Goal: Task Accomplishment & Management: Manage account settings

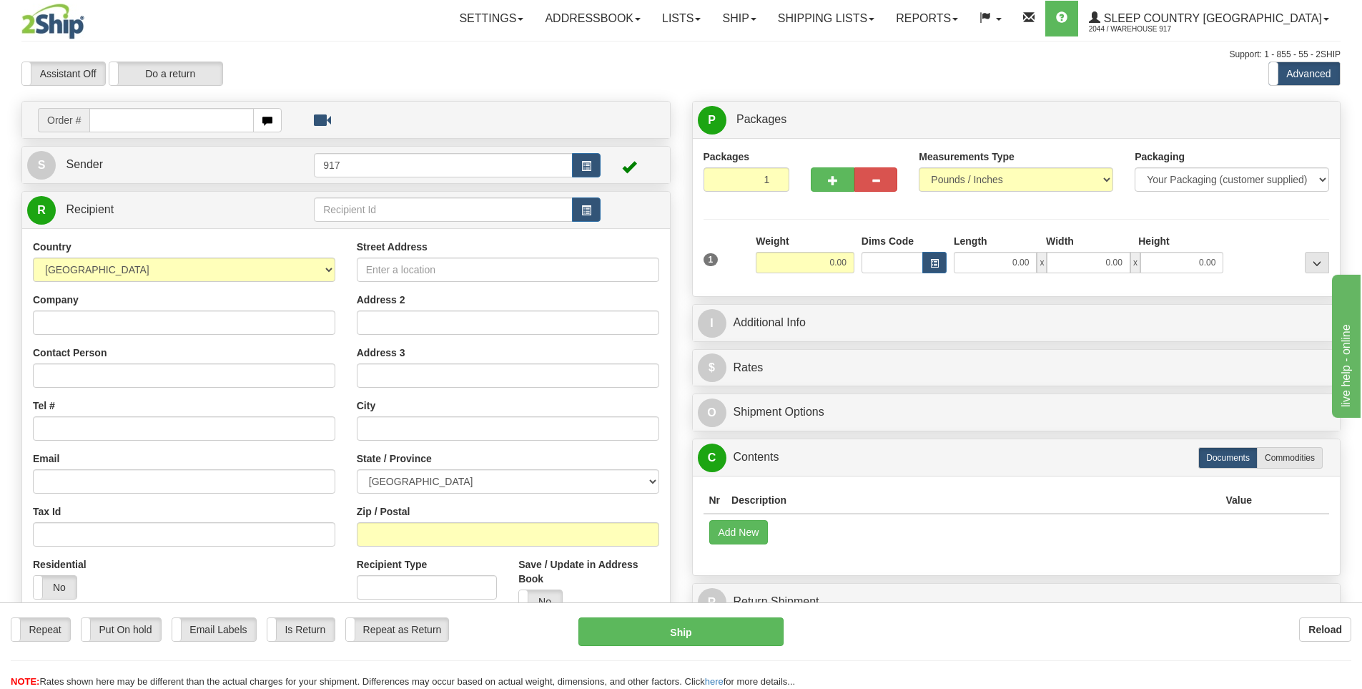
click at [193, 116] on input "text" at bounding box center [171, 120] width 164 height 24
type input "9000I069338"
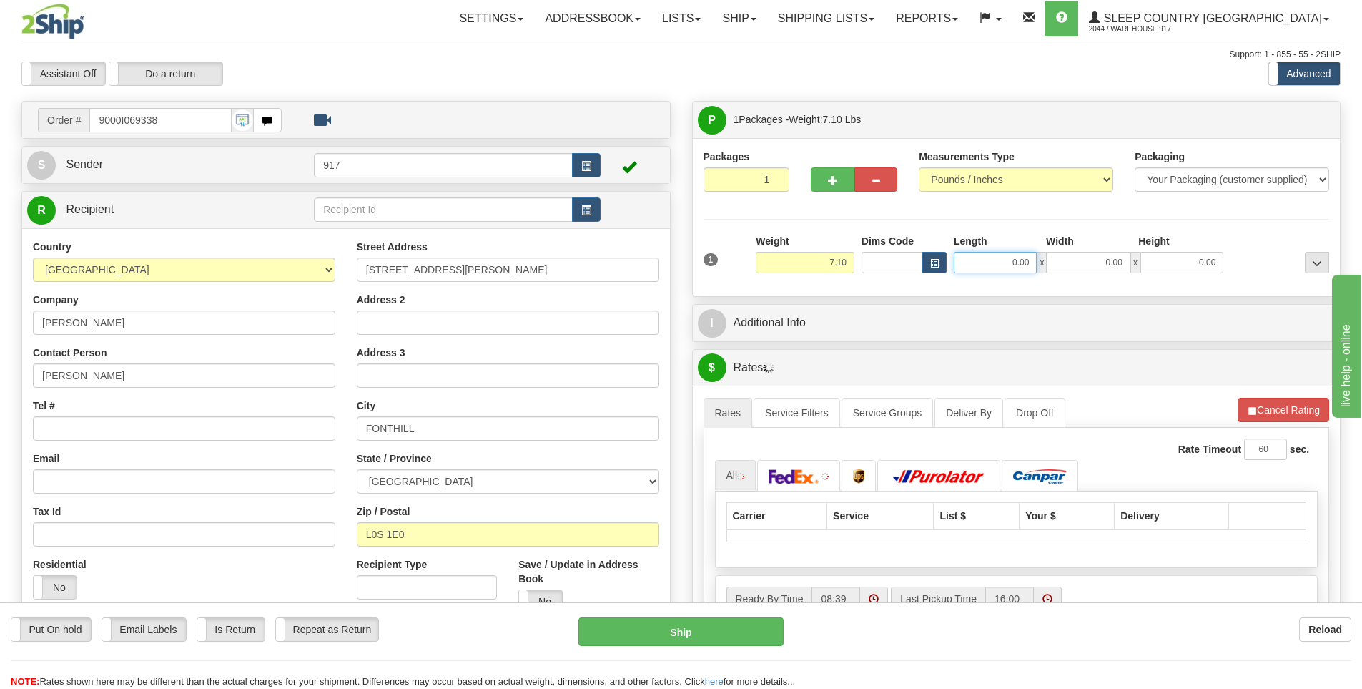
click at [1010, 267] on input "0.00" at bounding box center [995, 262] width 83 height 21
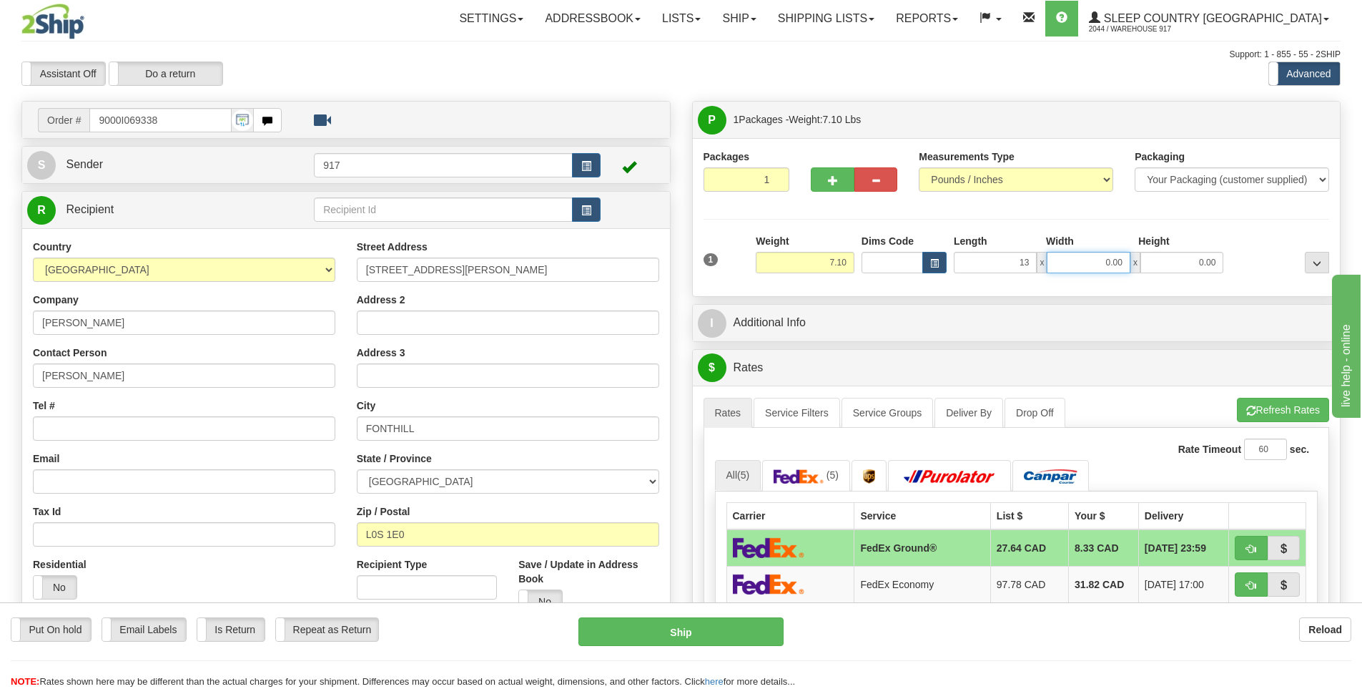
type input "13.00"
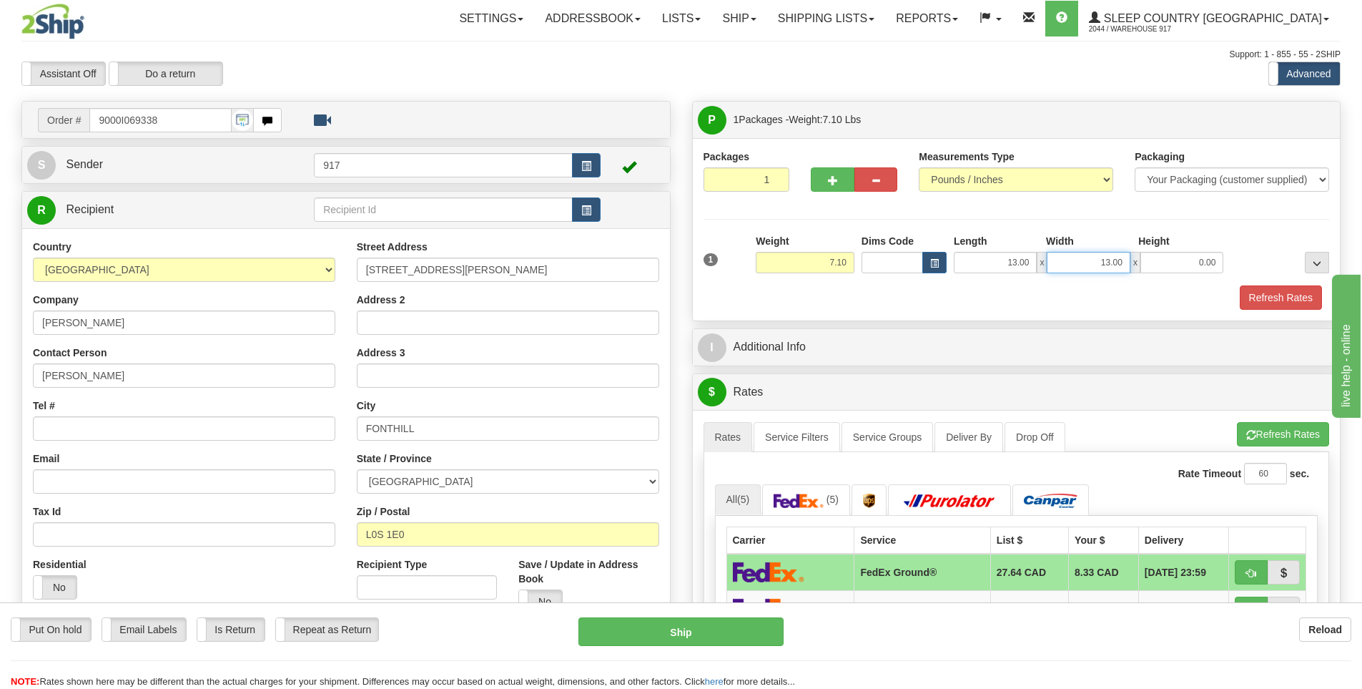
drag, startPoint x: 1079, startPoint y: 264, endPoint x: 1189, endPoint y: 262, distance: 109.4
click at [1189, 262] on div "13.00 x 13.00 x 0.00" at bounding box center [1089, 262] width 270 height 21
type input "12.00"
type input "6.00"
click at [1263, 298] on button "Refresh Rates" at bounding box center [1281, 297] width 82 height 24
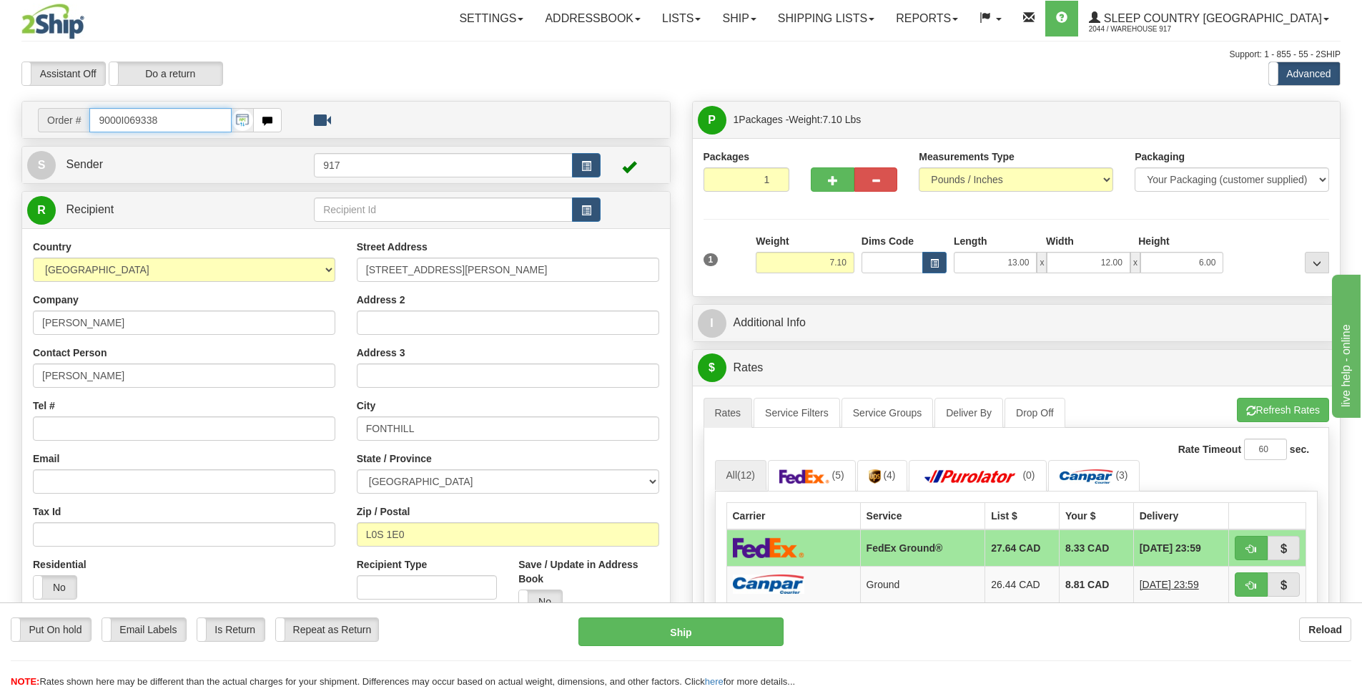
click at [167, 119] on input "9000I069338" at bounding box center [160, 120] width 142 height 24
click at [1273, 408] on button "Refresh Rates" at bounding box center [1283, 410] width 92 height 24
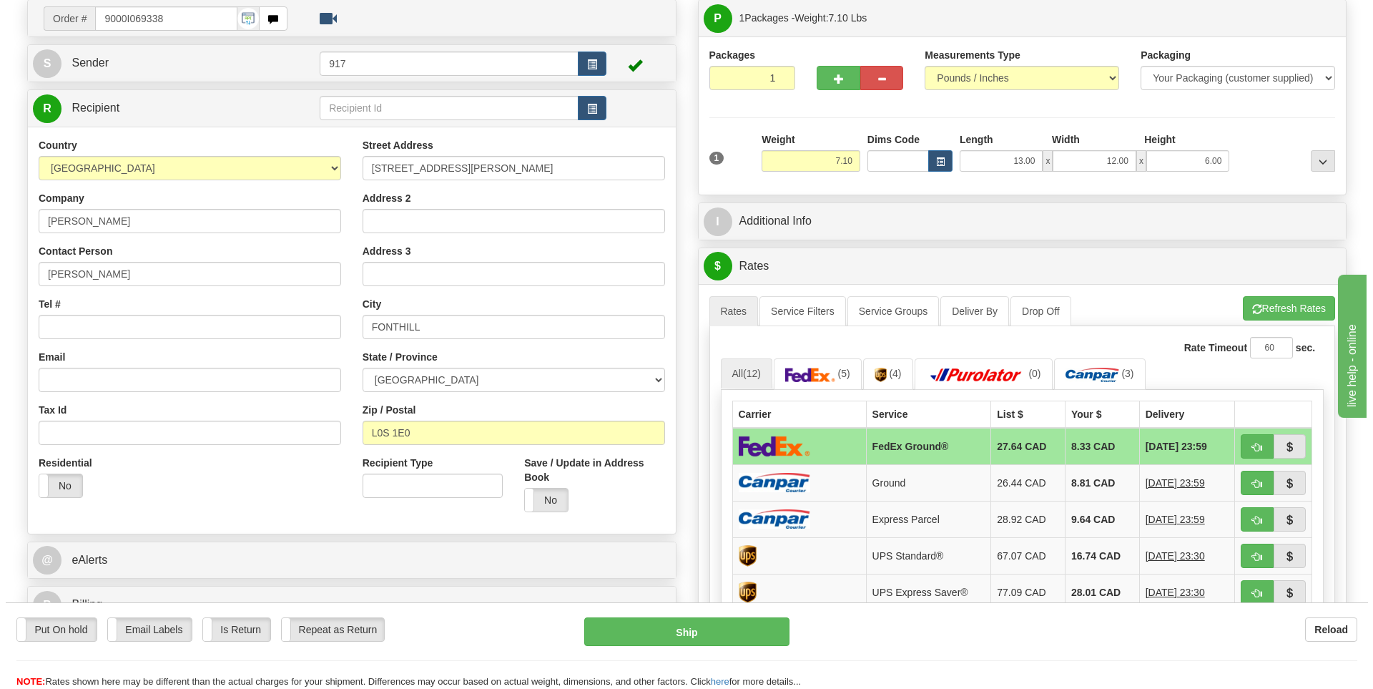
scroll to position [143, 0]
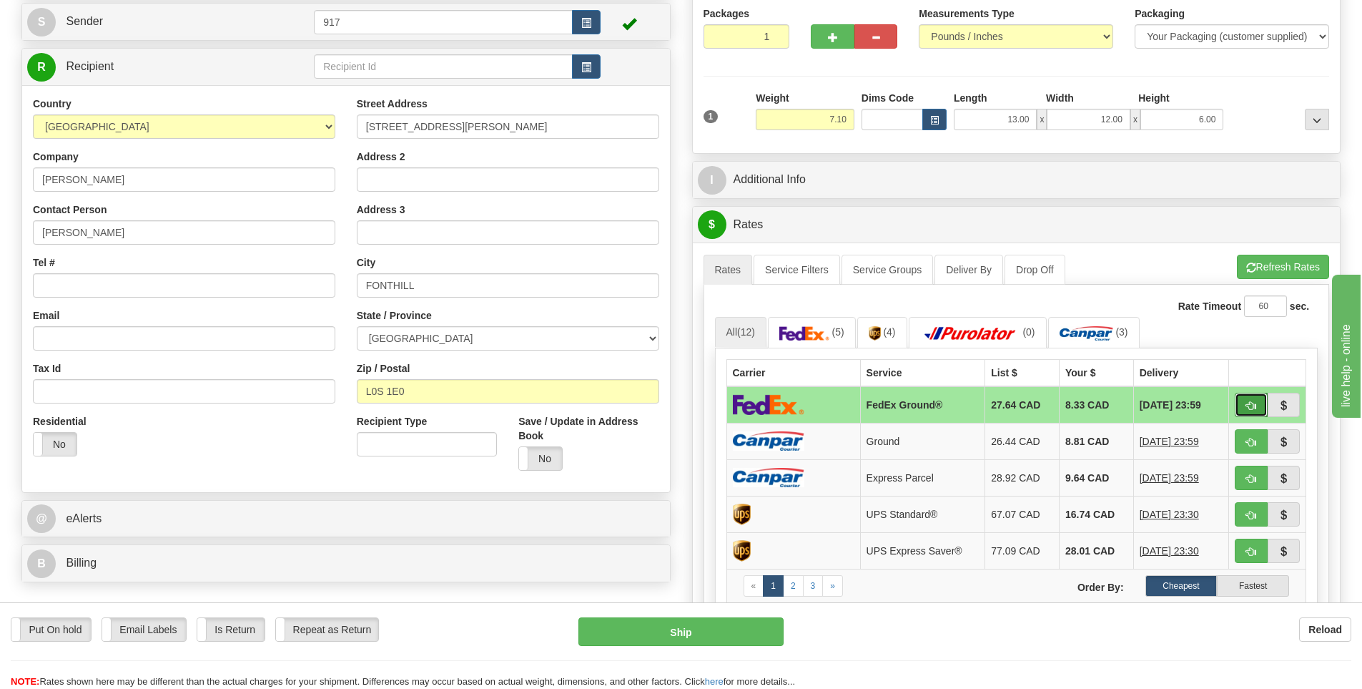
click at [1245, 403] on button "button" at bounding box center [1251, 405] width 33 height 24
type input "92"
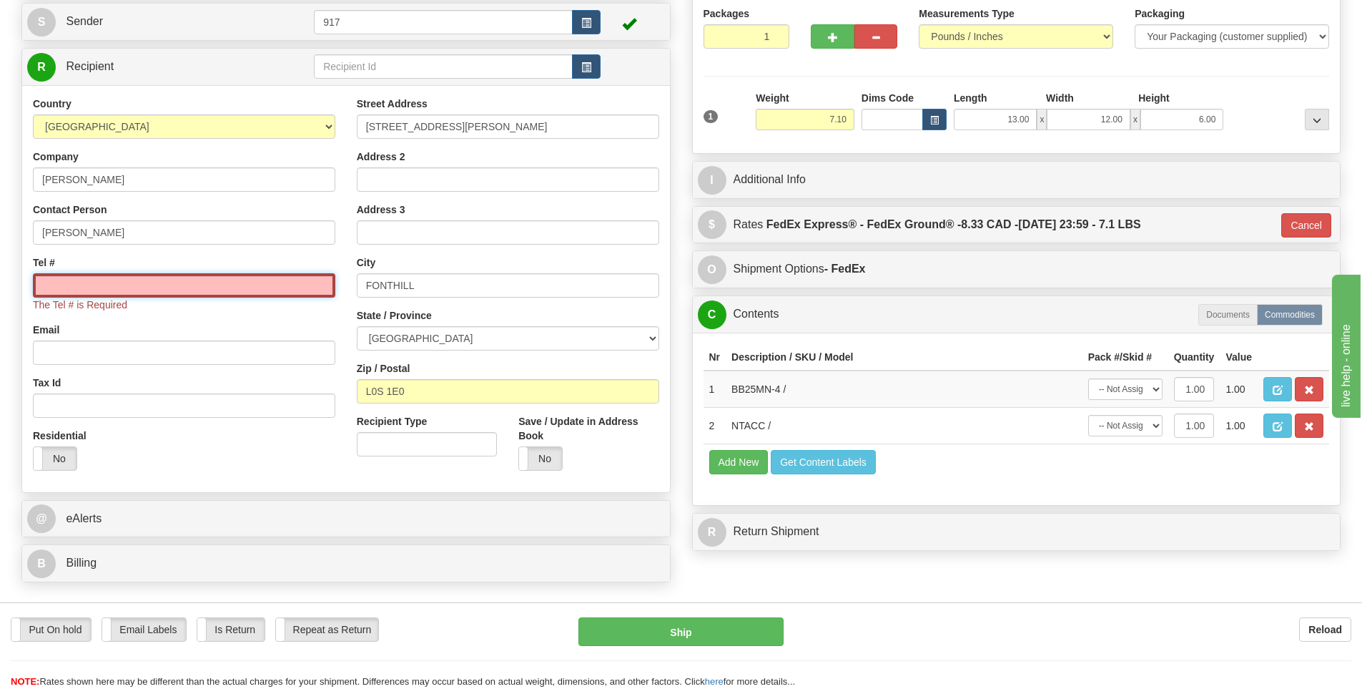
click at [142, 276] on input "Tel #" at bounding box center [184, 285] width 303 height 24
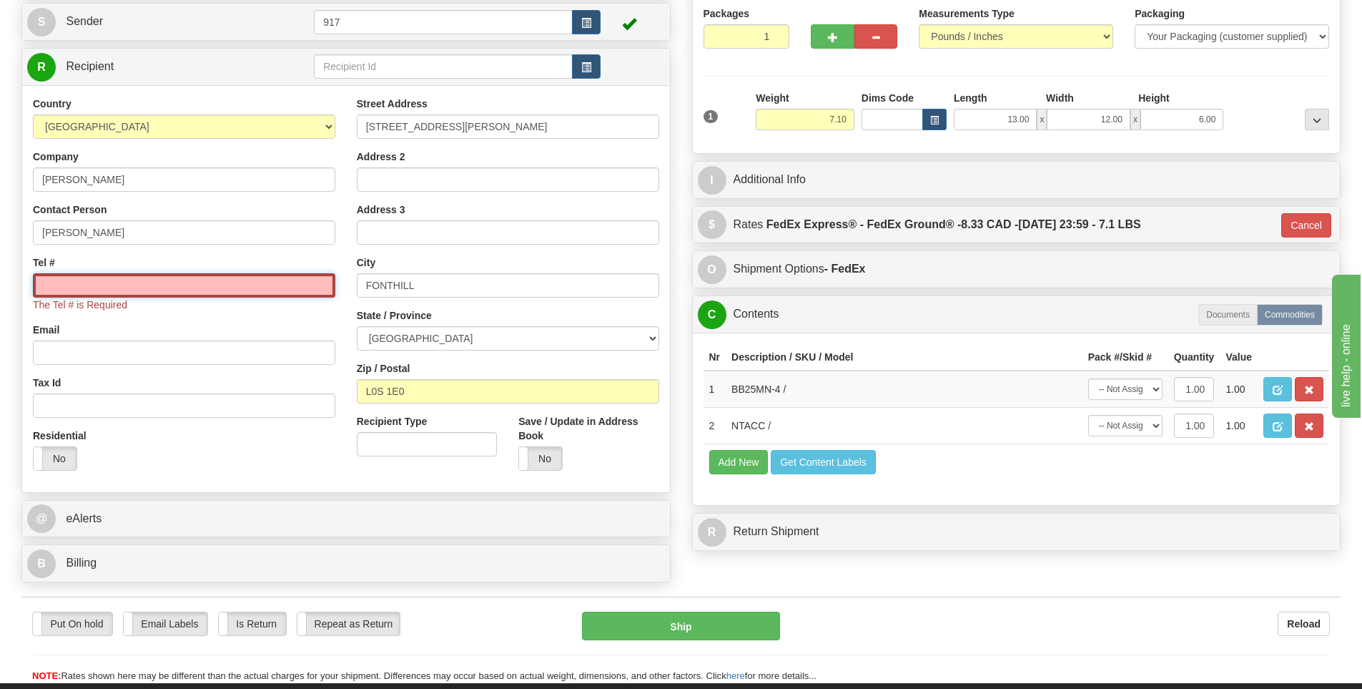
type input "000000000"
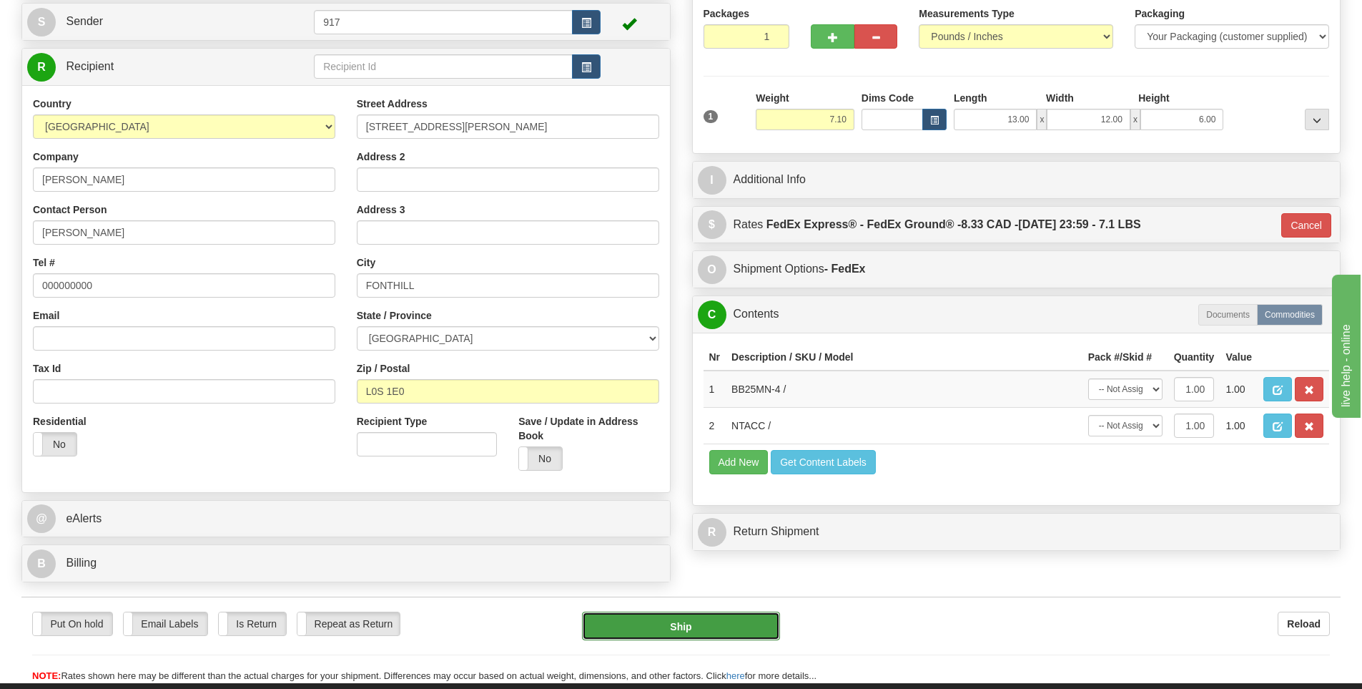
click at [669, 627] on button "Ship" at bounding box center [681, 625] width 198 height 29
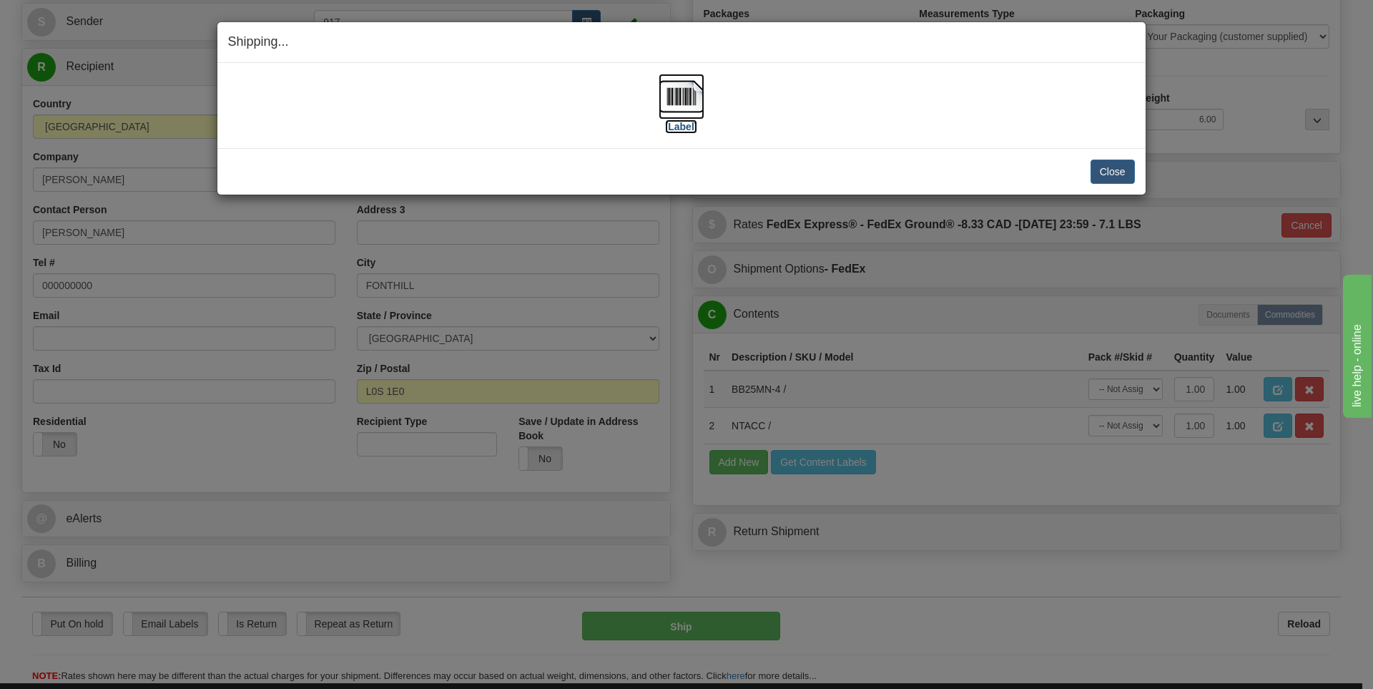
click at [678, 105] on img at bounding box center [682, 97] width 46 height 46
click at [1117, 171] on button "Close" at bounding box center [1113, 171] width 44 height 24
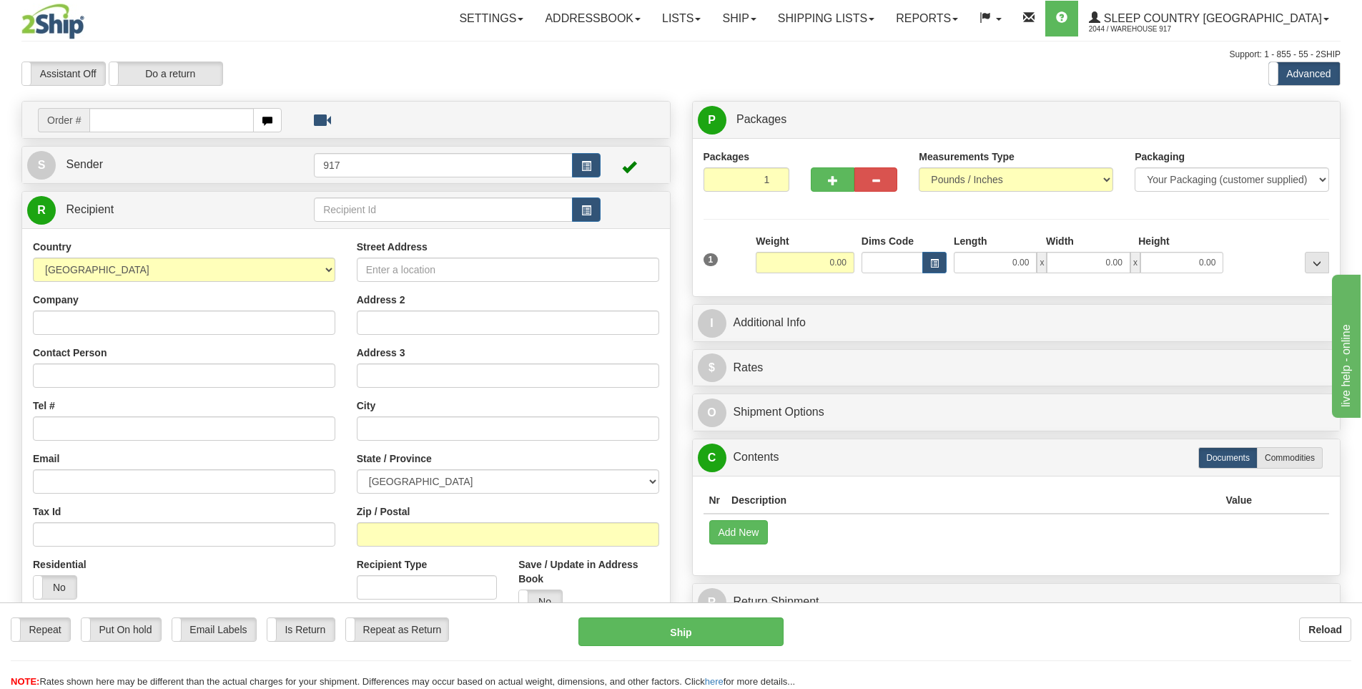
click at [203, 122] on input "text" at bounding box center [171, 120] width 164 height 24
type input "9000I074409"
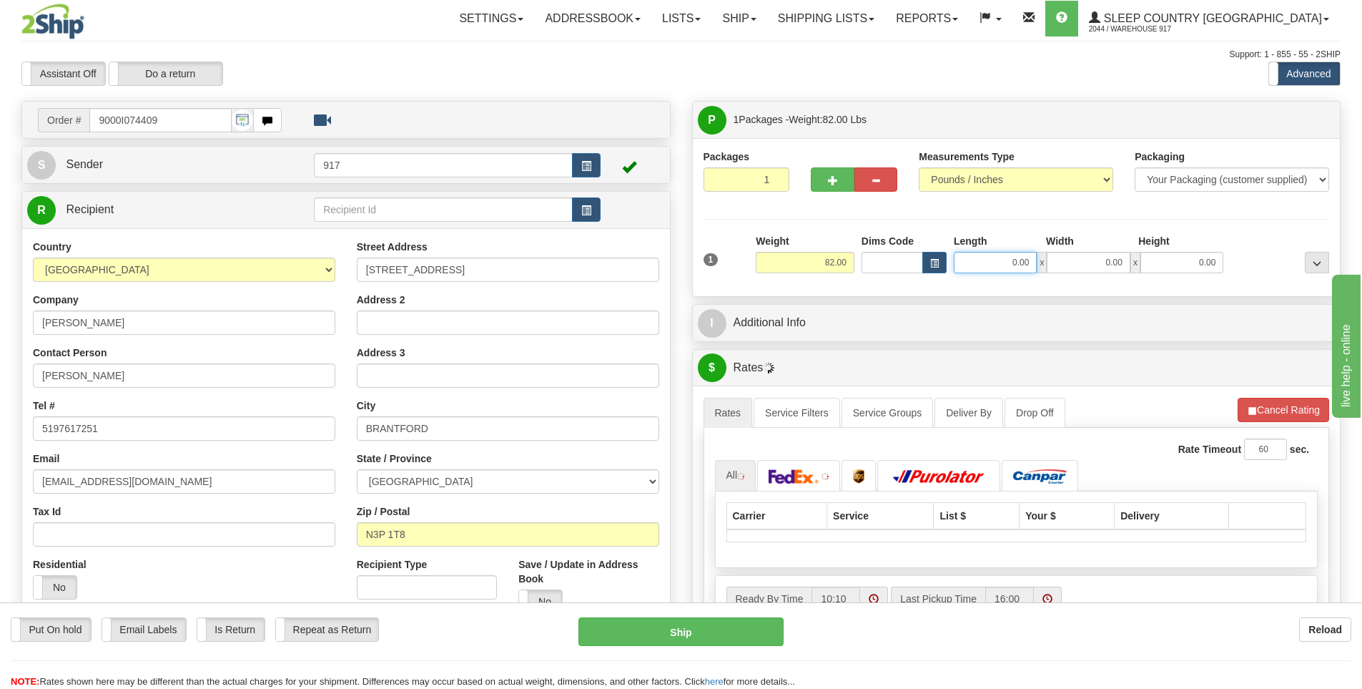
click at [1018, 264] on input "0.00" at bounding box center [995, 262] width 83 height 21
type input "18.00"
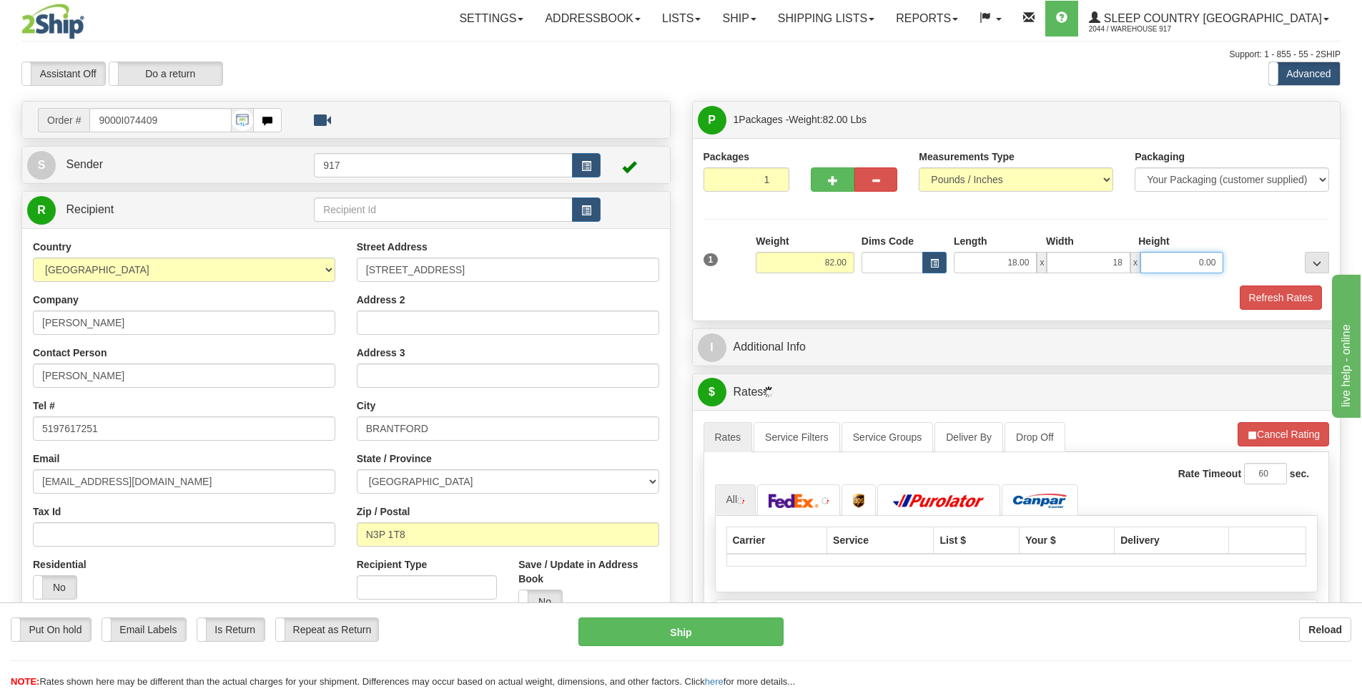
type input "18.00"
type input "44"
type input "44.00"
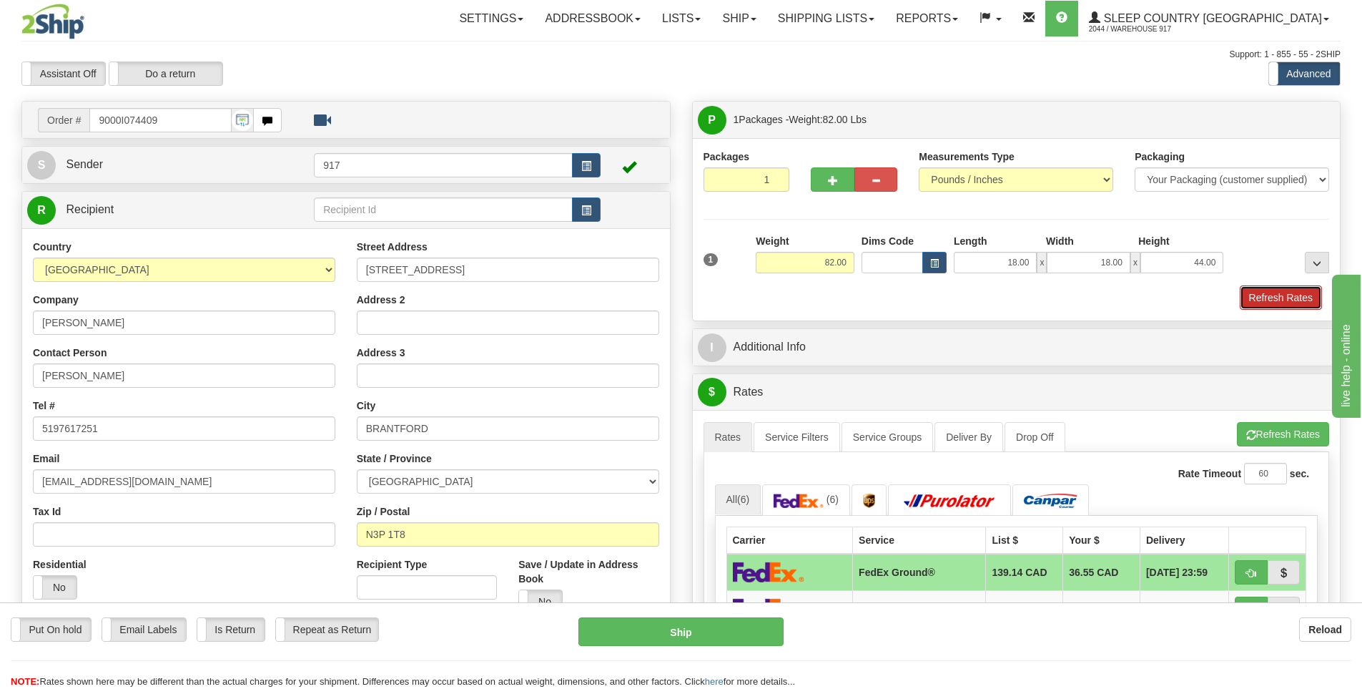
click at [1309, 308] on button "Refresh Rates" at bounding box center [1281, 297] width 82 height 24
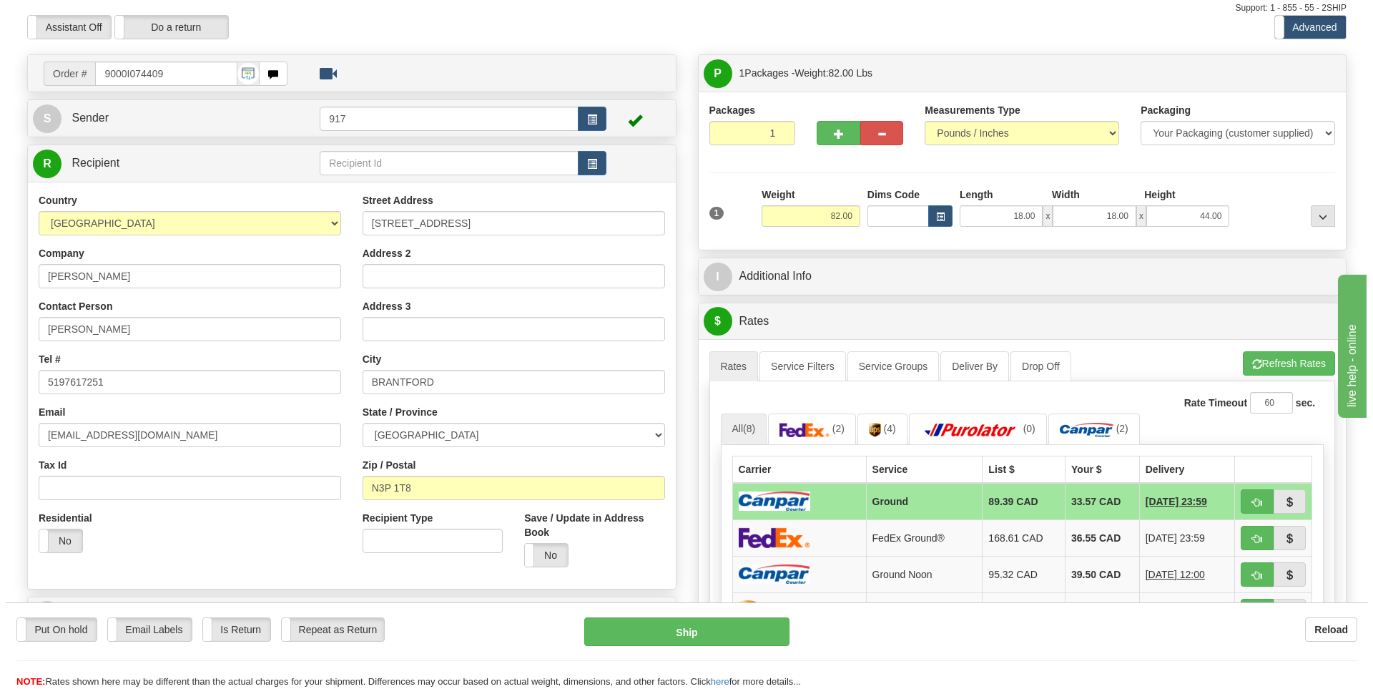
scroll to position [72, 0]
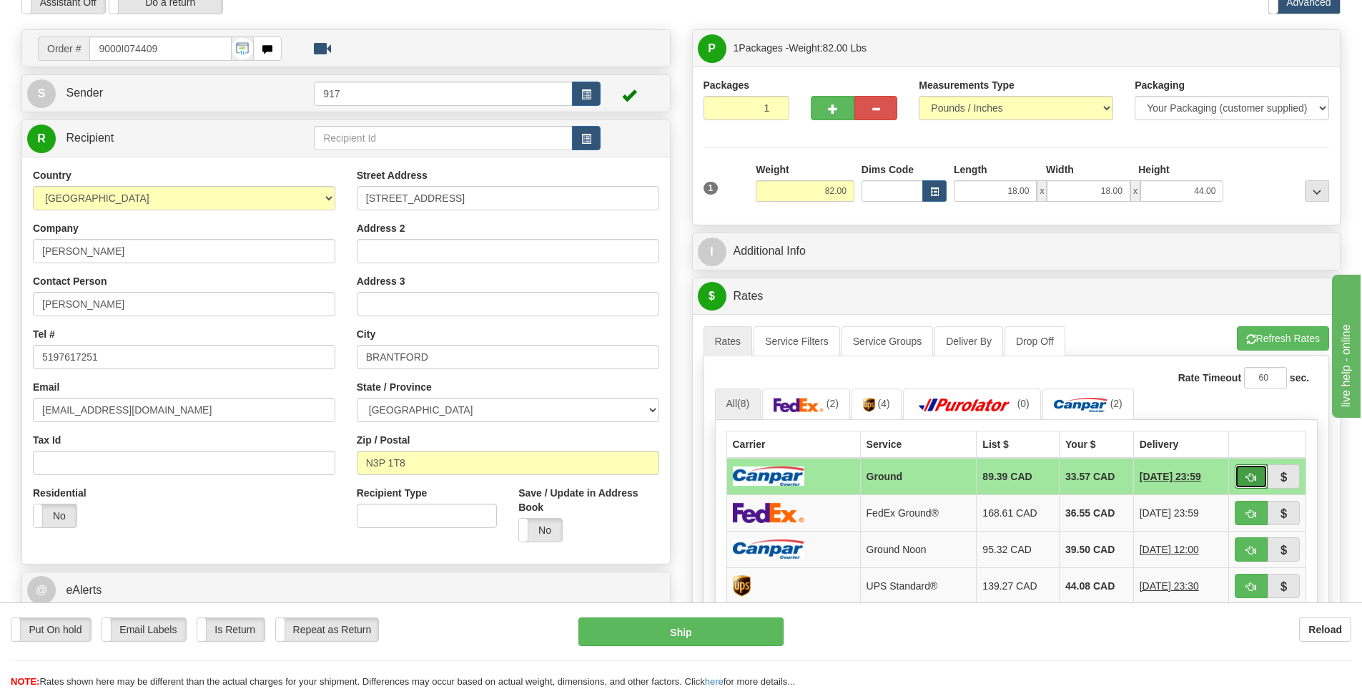
click at [1257, 481] on button "button" at bounding box center [1251, 476] width 33 height 24
type input "1"
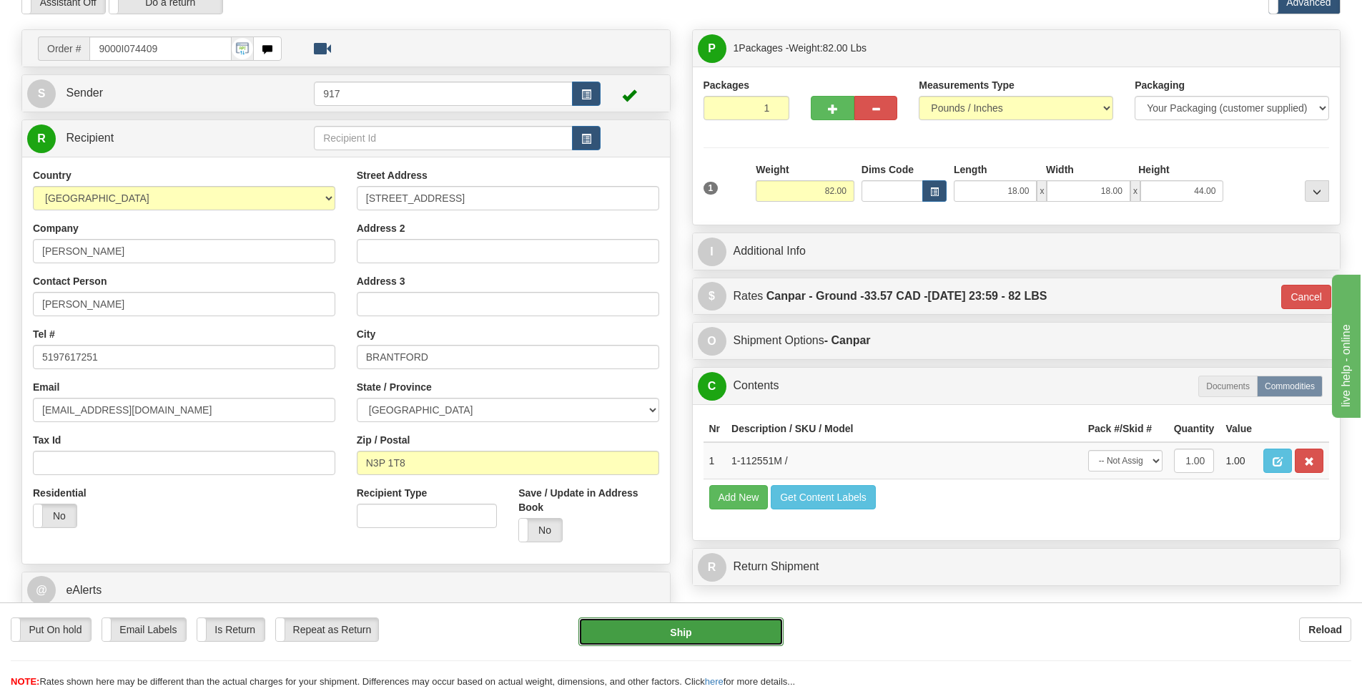
click at [712, 631] on button "Ship" at bounding box center [681, 631] width 205 height 29
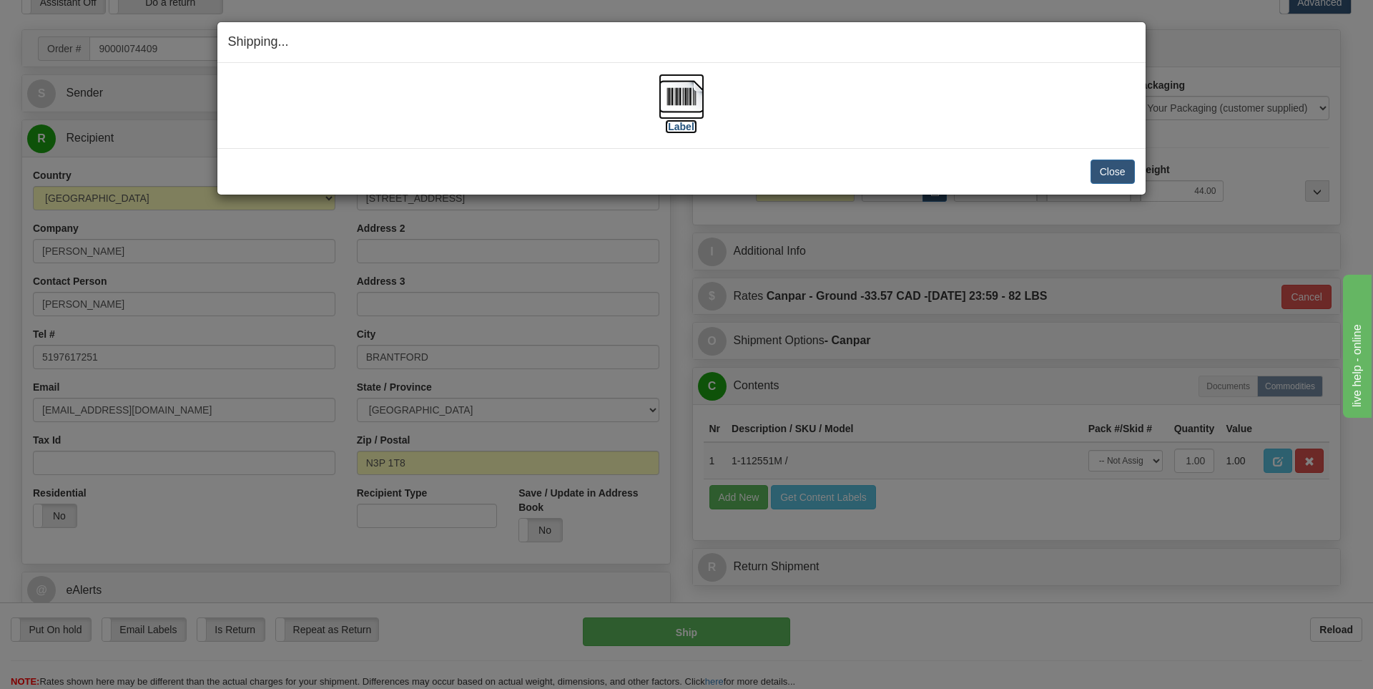
click at [684, 119] on label "[Label]" at bounding box center [681, 126] width 33 height 14
click at [1115, 174] on button "Close" at bounding box center [1113, 171] width 44 height 24
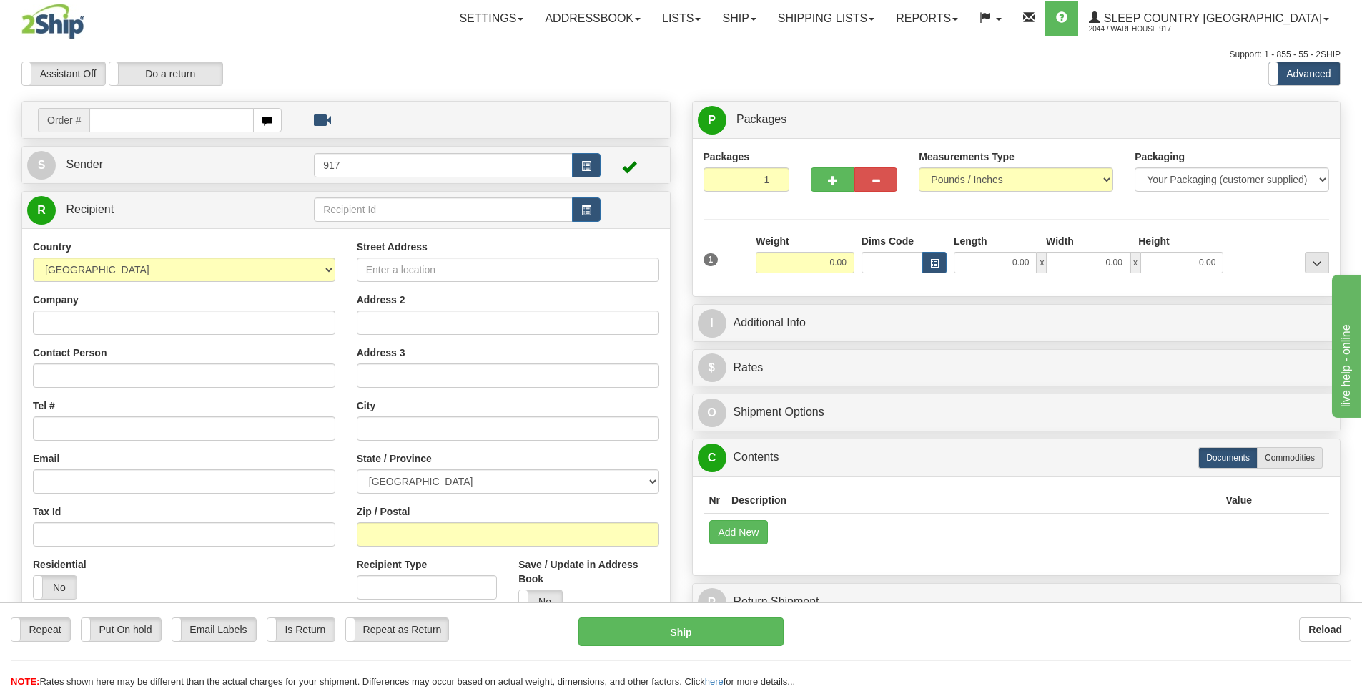
click at [169, 119] on input "text" at bounding box center [171, 120] width 164 height 24
type input "9000I080058"
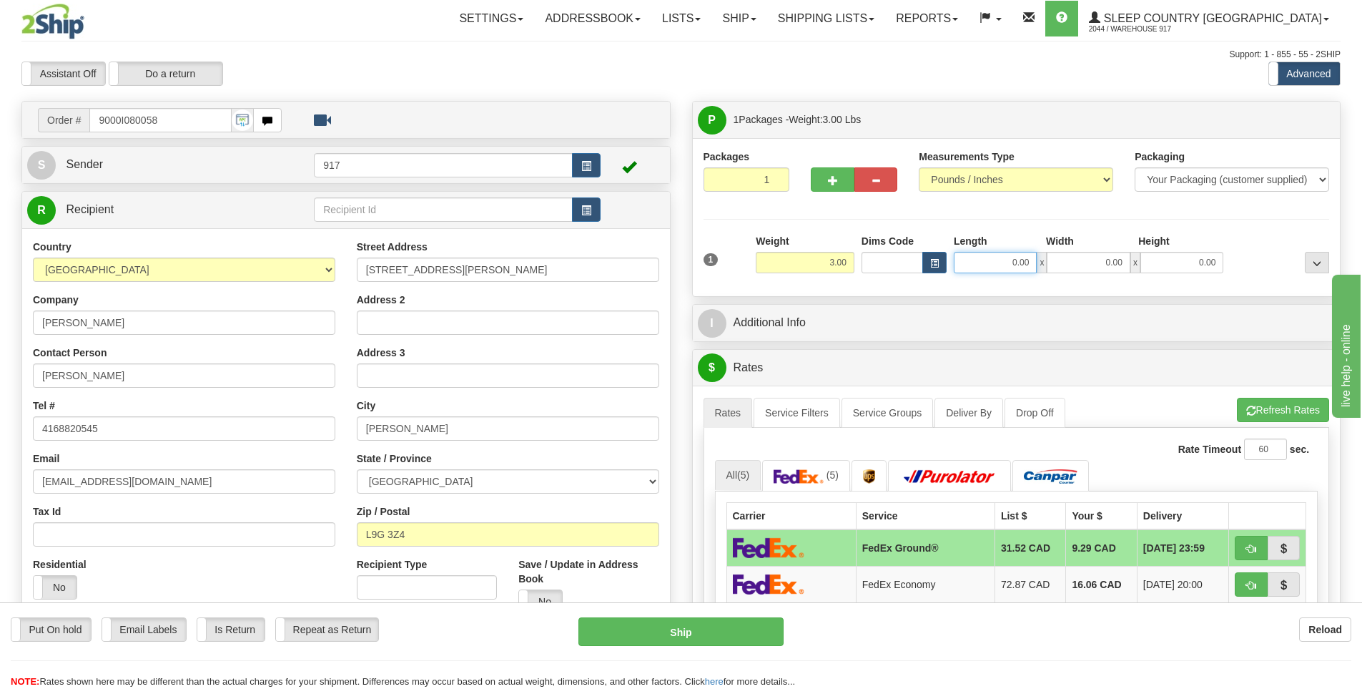
click at [1024, 267] on input "0.00" at bounding box center [995, 262] width 83 height 21
type input "13.00"
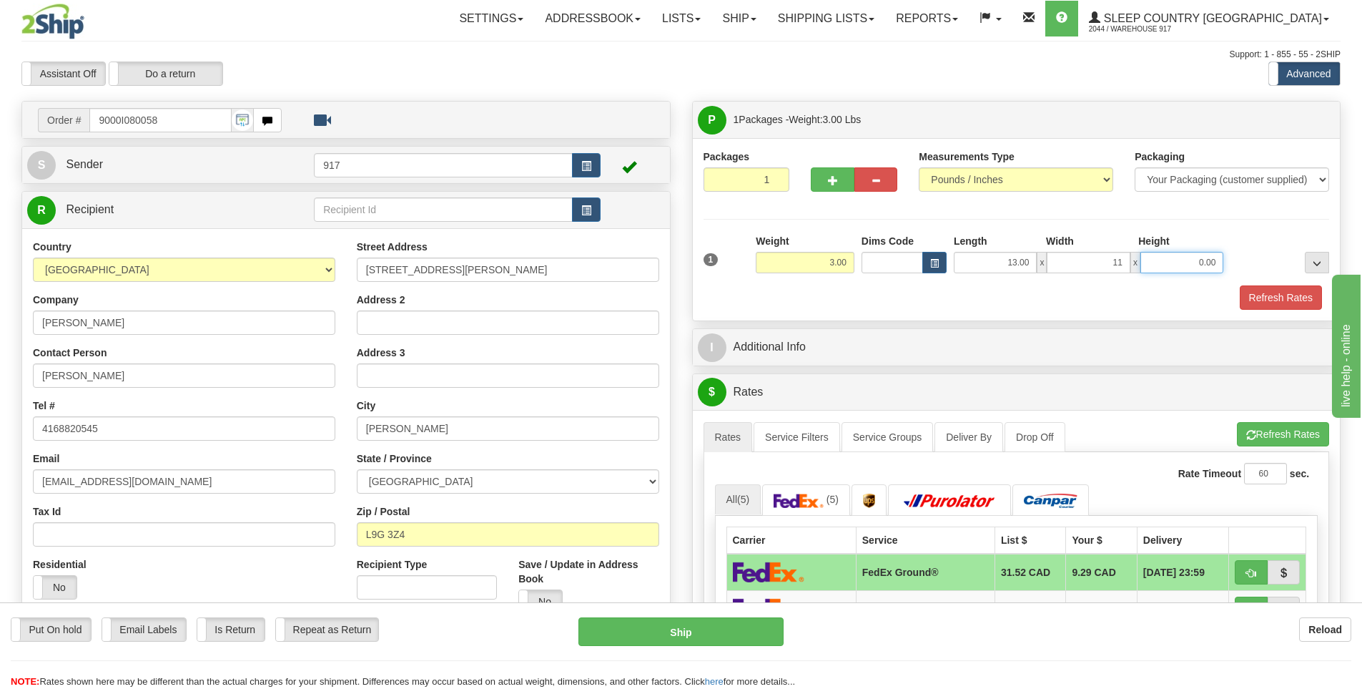
type input "11.00"
type input "22.00"
drag, startPoint x: 2518, startPoint y: 679, endPoint x: 1472, endPoint y: 433, distance: 1074.8
type input "2.00"
click at [1261, 293] on button "Refresh Rates" at bounding box center [1281, 297] width 82 height 24
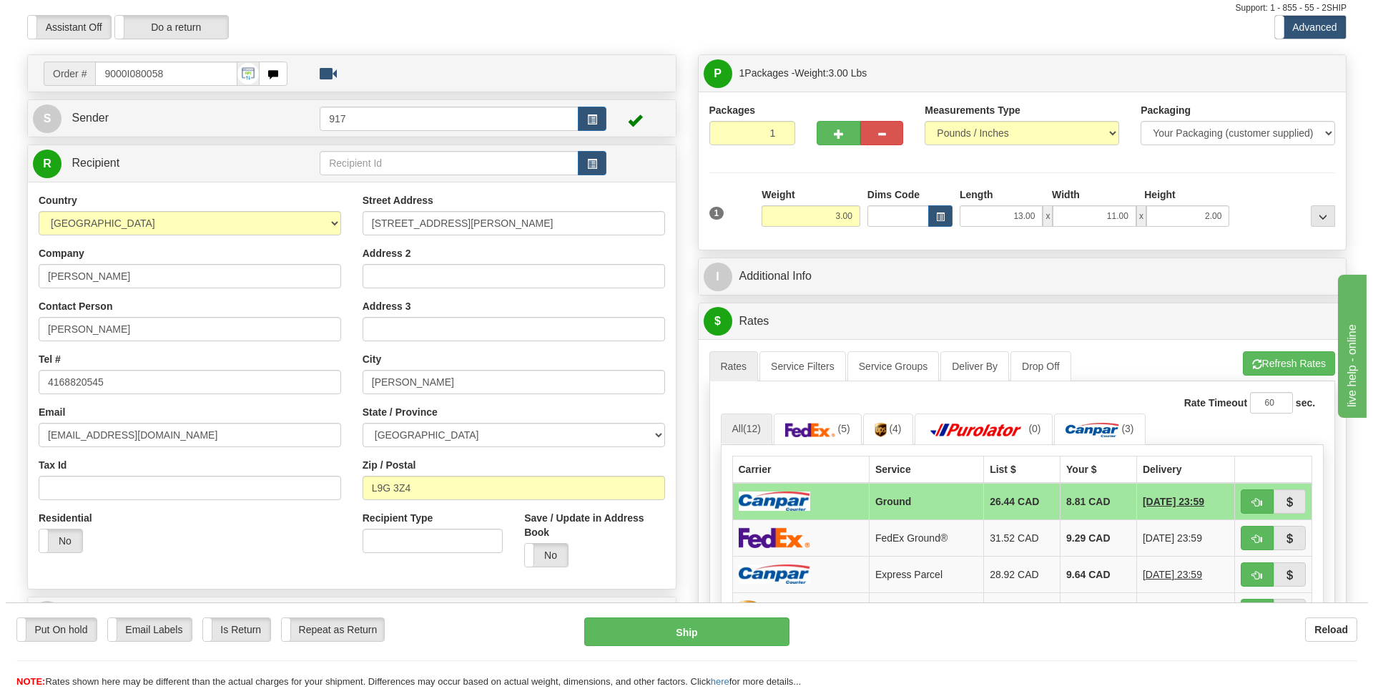
scroll to position [72, 0]
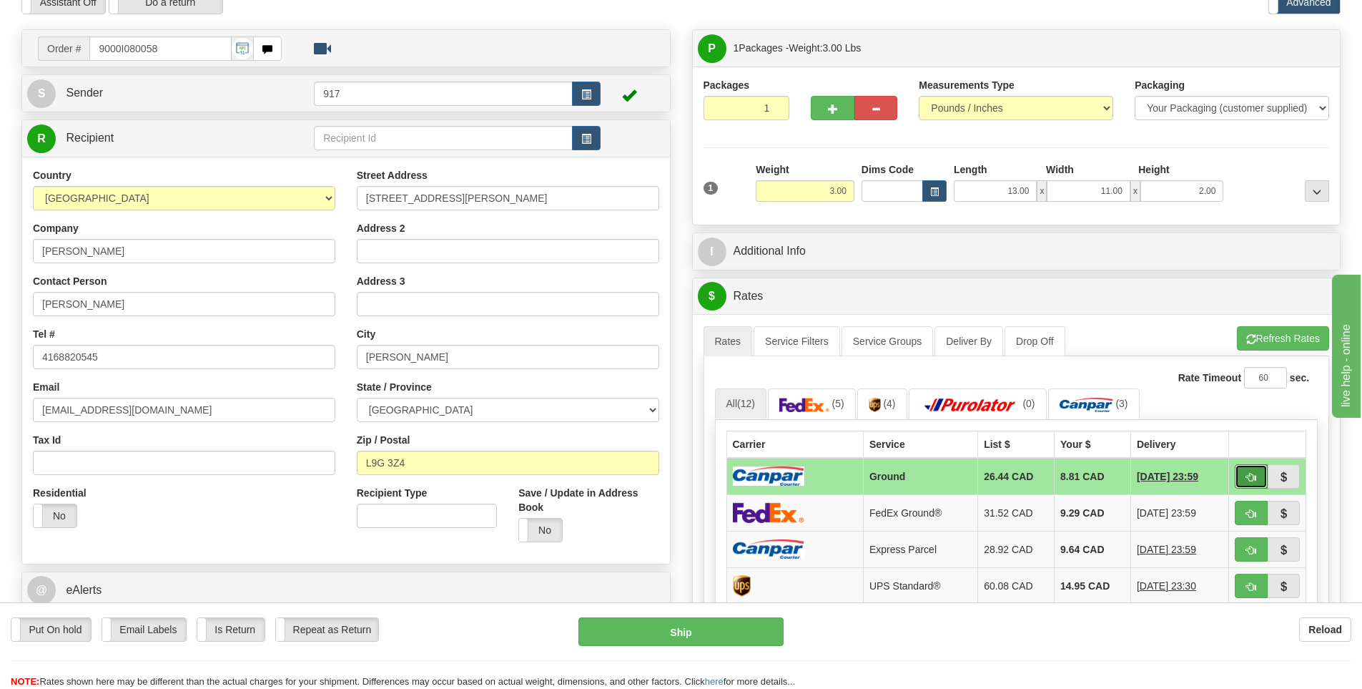
click at [1254, 481] on span "button" at bounding box center [1252, 477] width 10 height 9
type input "1"
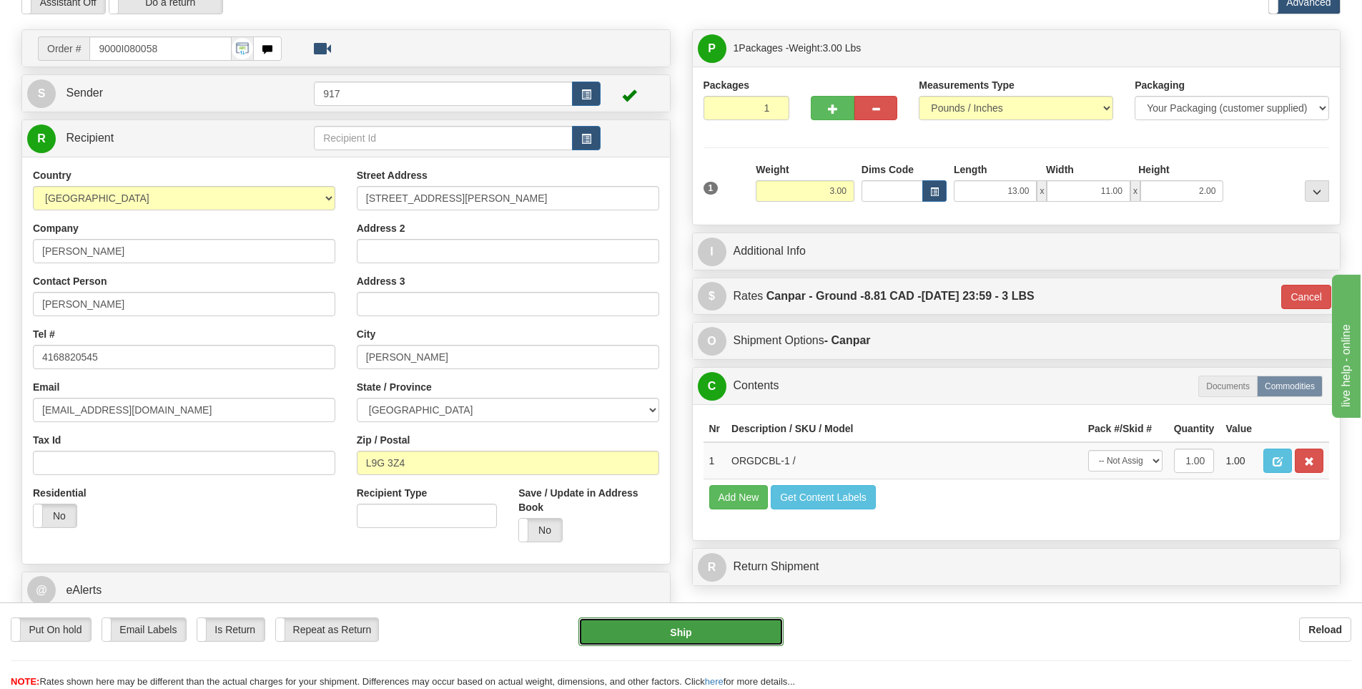
click at [707, 631] on button "Ship" at bounding box center [681, 631] width 205 height 29
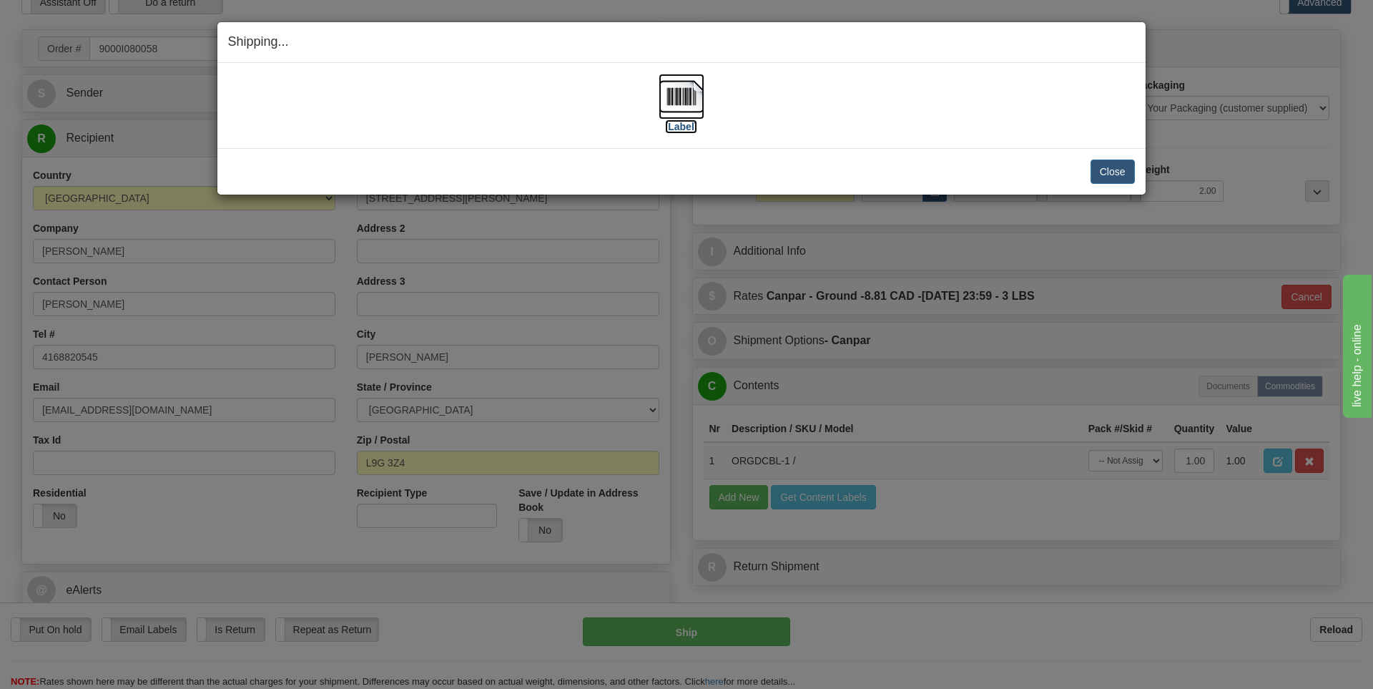
click at [674, 119] on label "[Label]" at bounding box center [681, 126] width 33 height 14
click at [1123, 169] on button "Close" at bounding box center [1113, 171] width 44 height 24
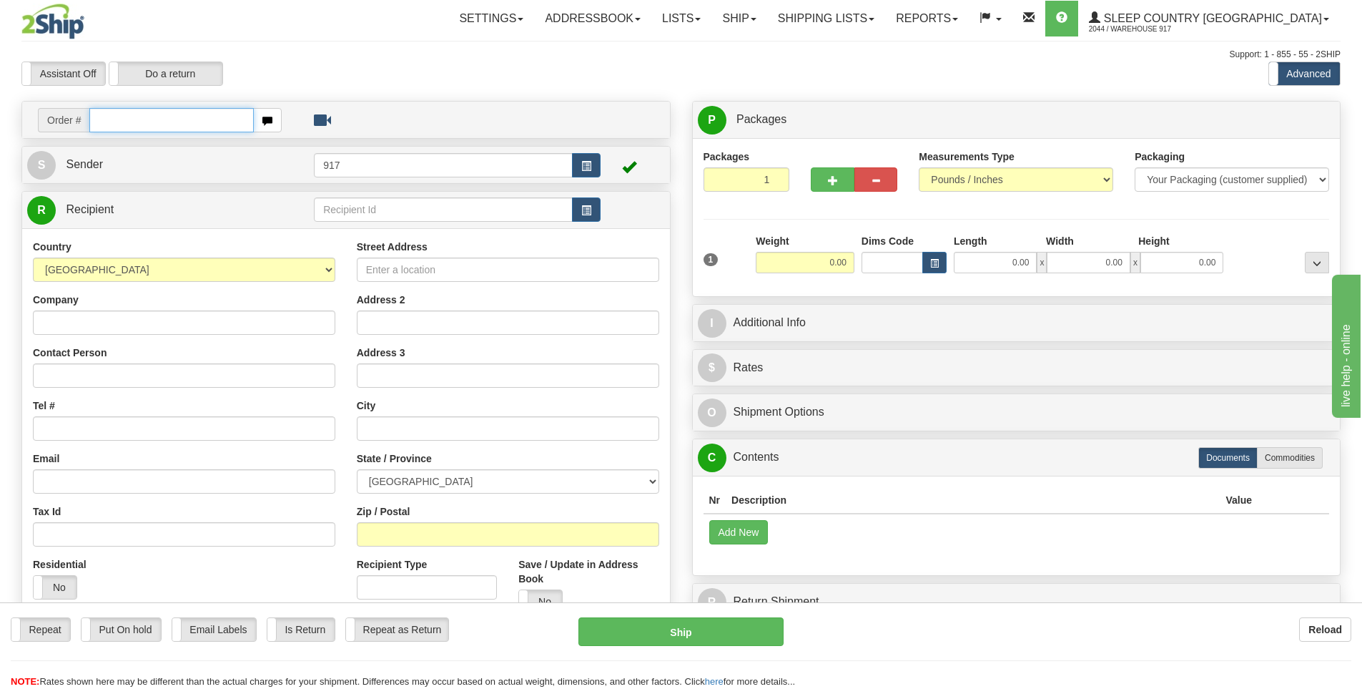
click at [230, 124] on input "text" at bounding box center [171, 120] width 164 height 24
type input "9000I080268"
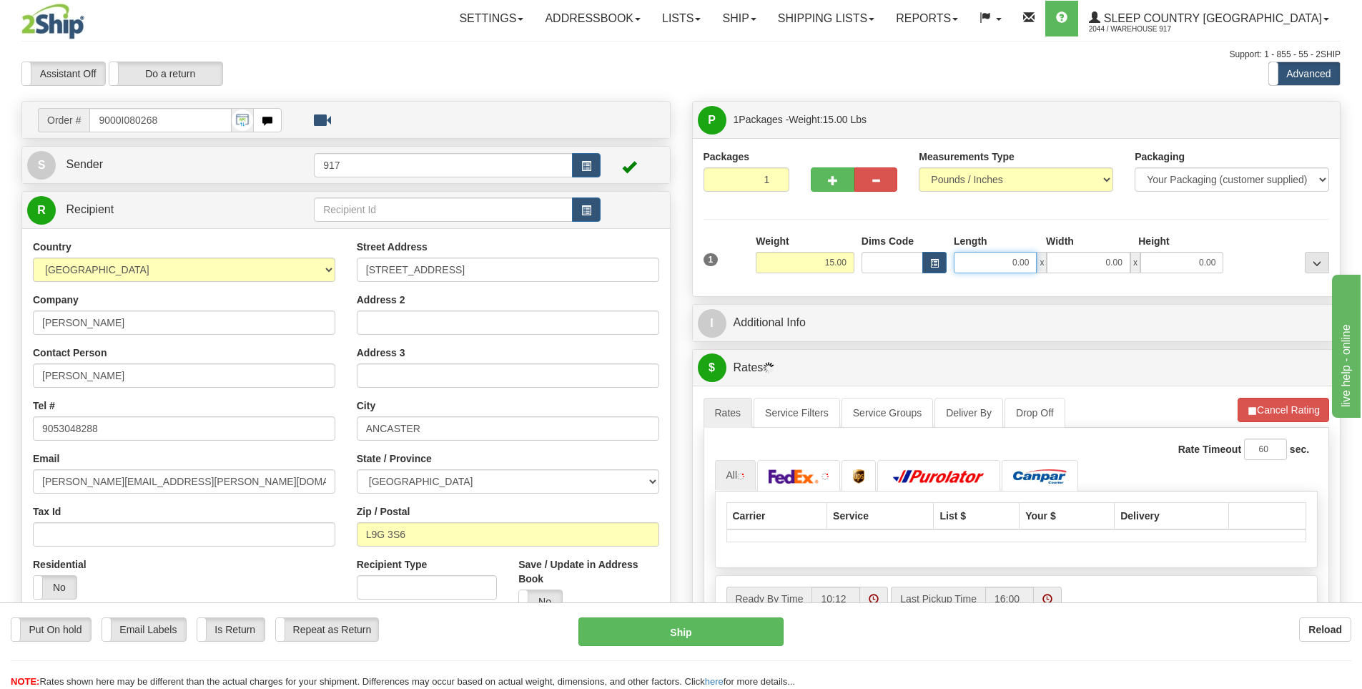
click at [1012, 264] on input "0.00" at bounding box center [995, 262] width 83 height 21
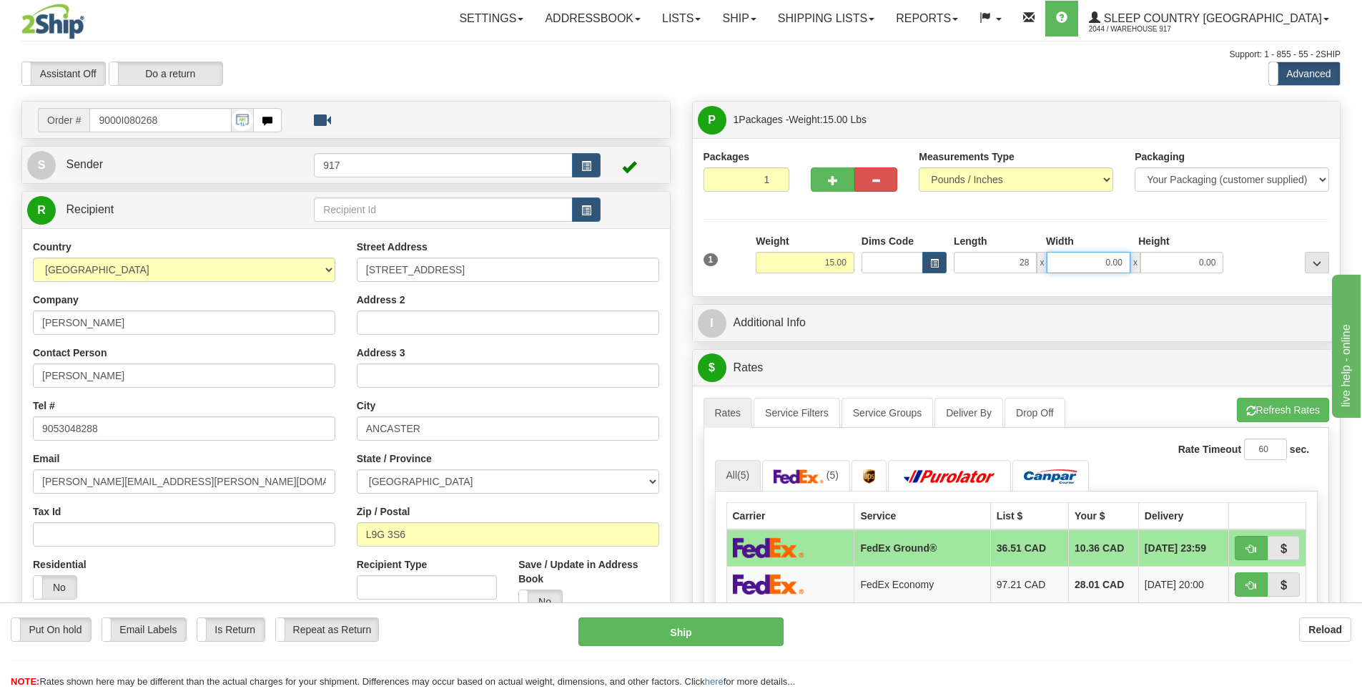
type input "28.00"
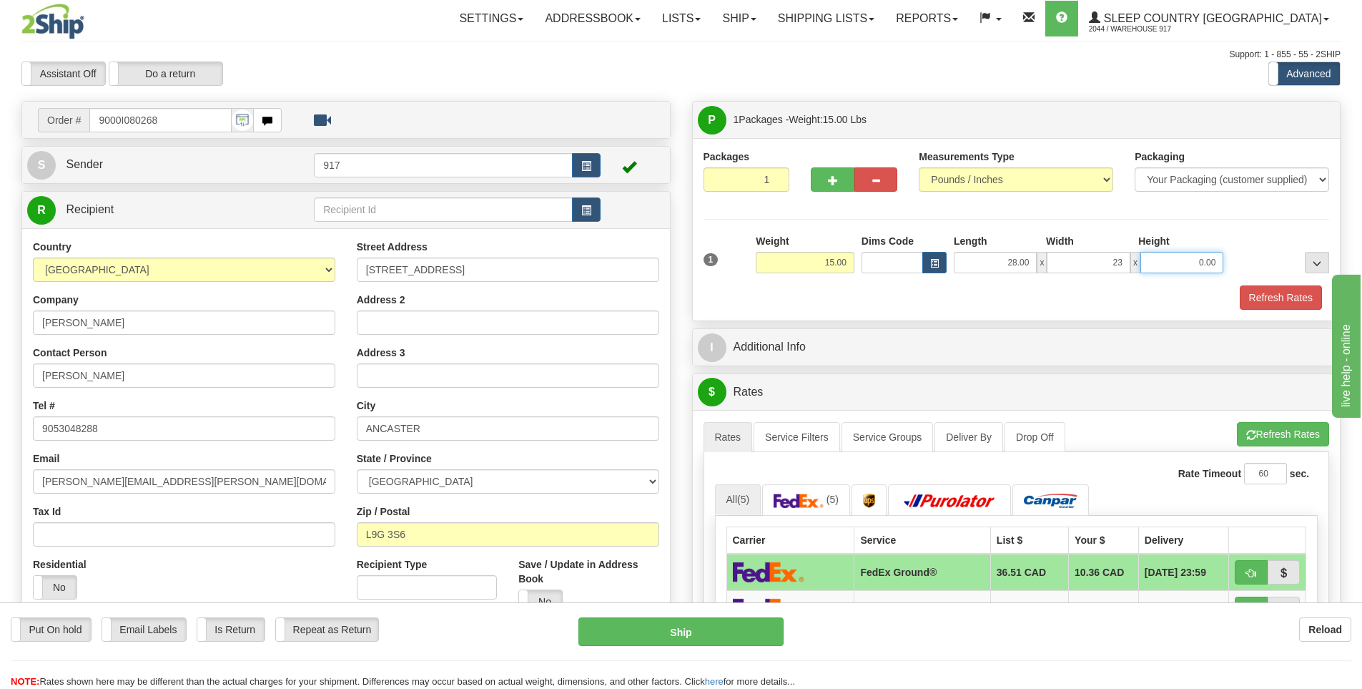
type input "23.00"
type input "9.00"
click at [1288, 295] on button "Refresh Rates" at bounding box center [1281, 297] width 82 height 24
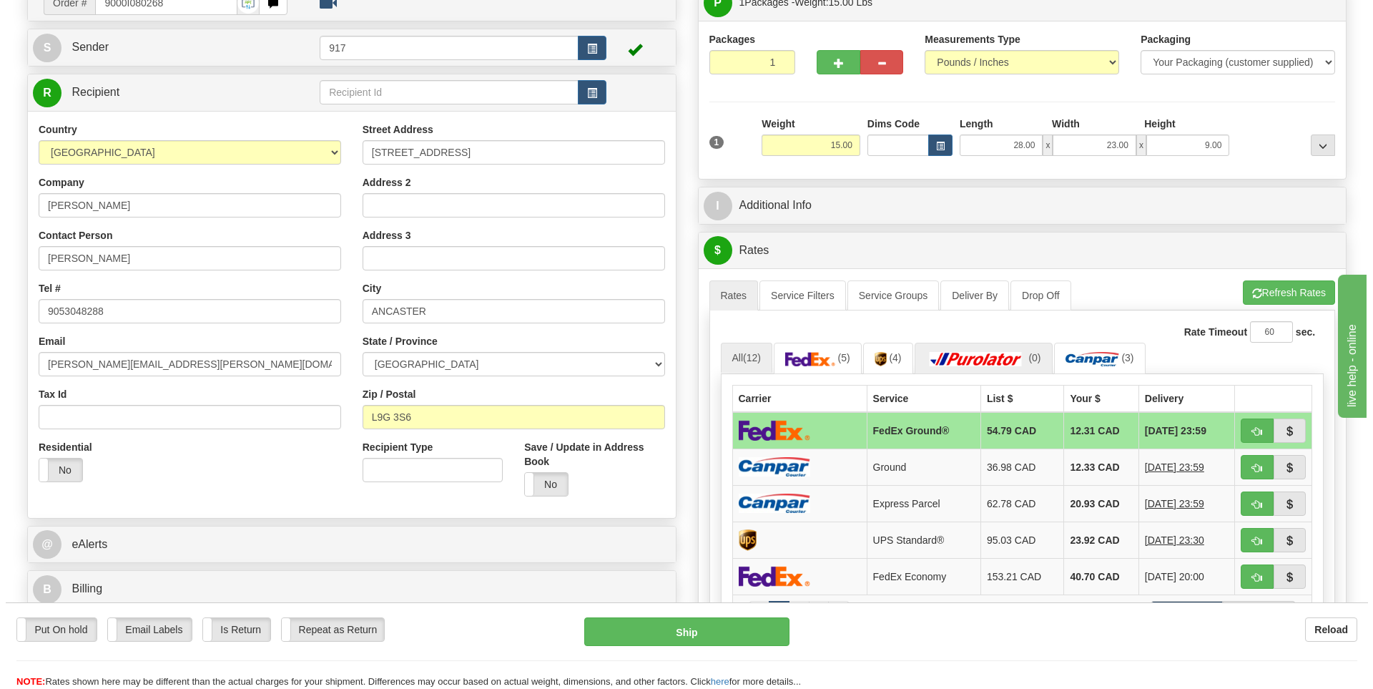
scroll to position [143, 0]
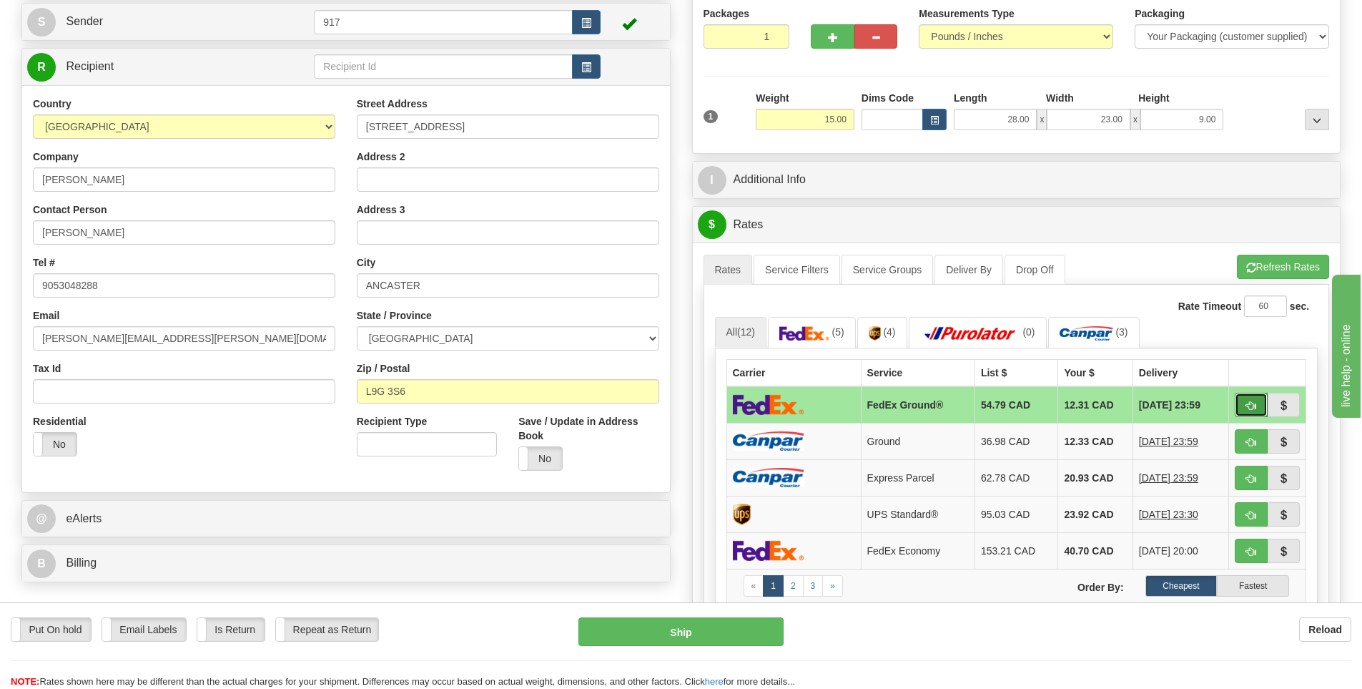
click at [1247, 408] on span "button" at bounding box center [1252, 405] width 10 height 9
type input "92"
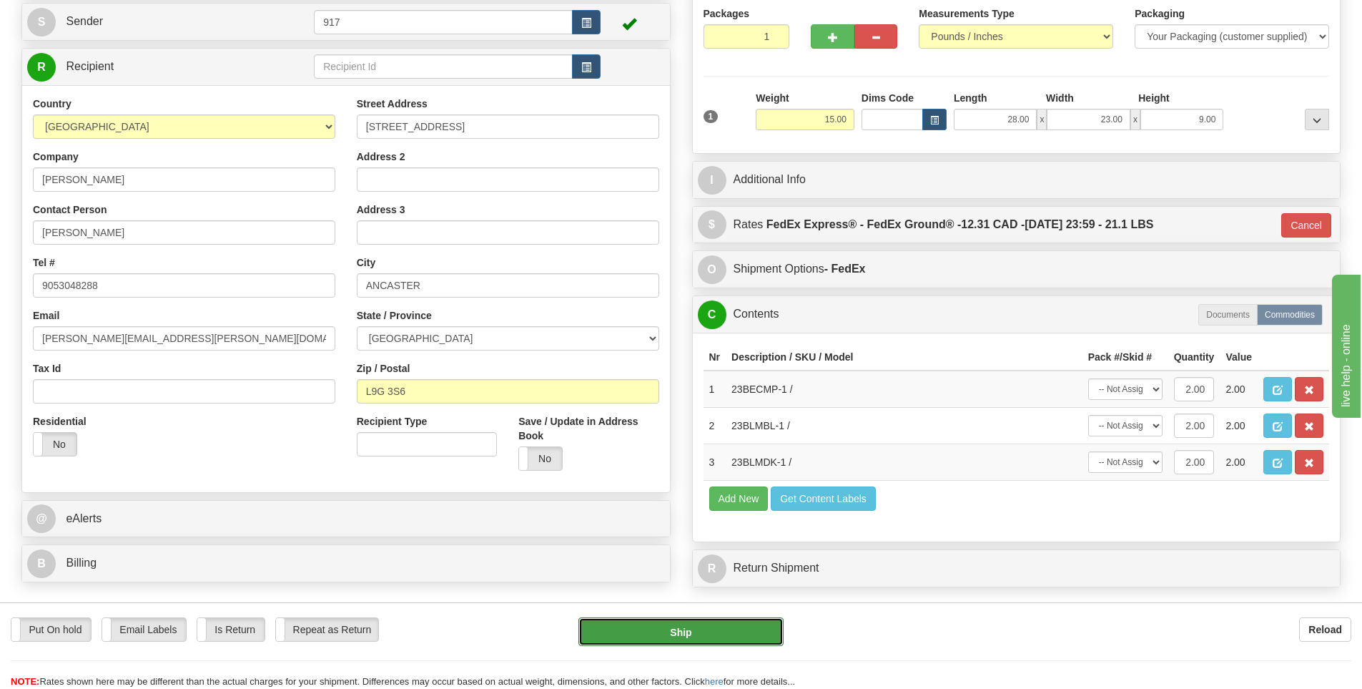
click at [680, 634] on button "Ship" at bounding box center [681, 631] width 205 height 29
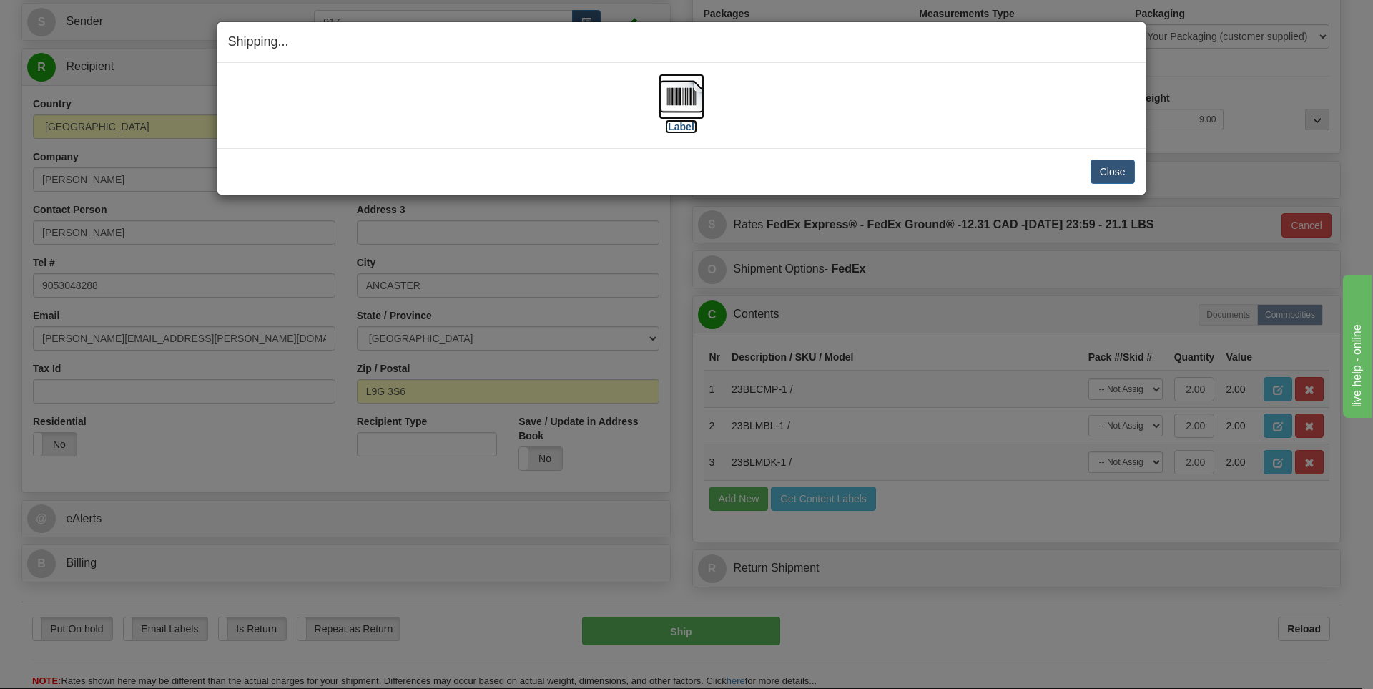
click at [686, 122] on label "[Label]" at bounding box center [681, 126] width 33 height 14
click at [1116, 172] on button "Close" at bounding box center [1113, 171] width 44 height 24
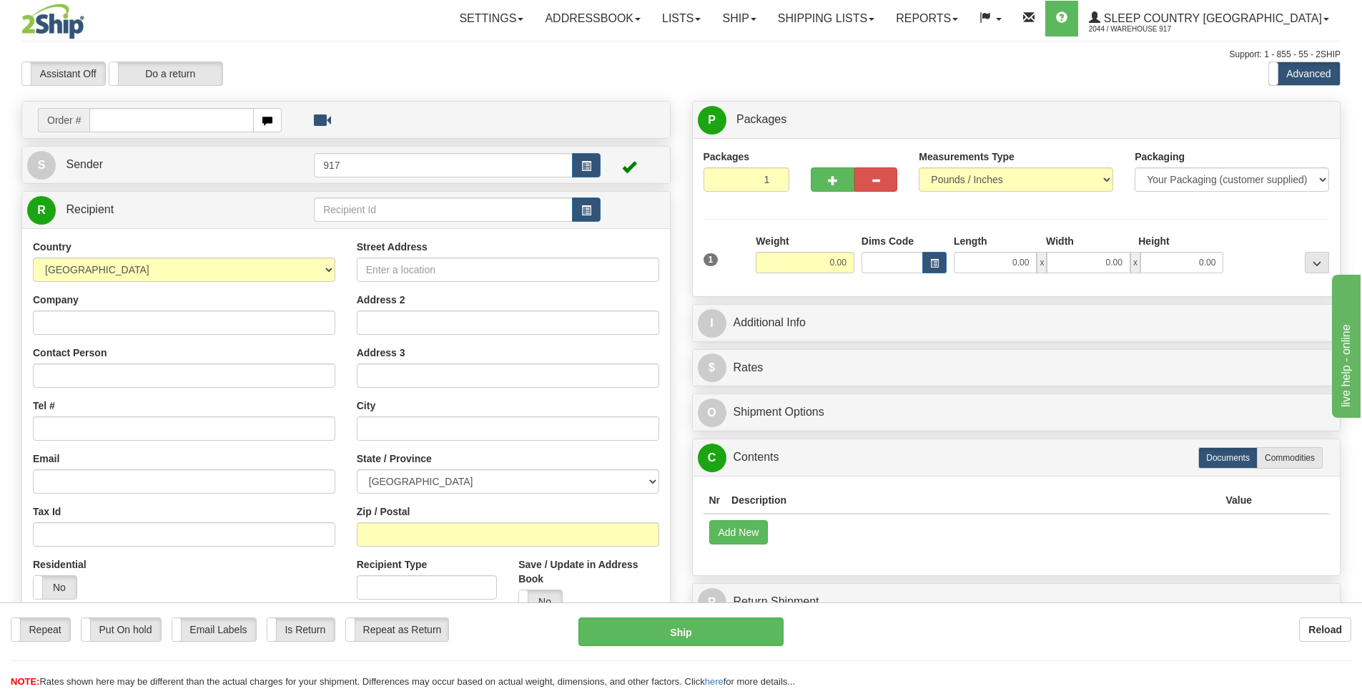
click at [159, 121] on input "text" at bounding box center [171, 120] width 164 height 24
type input "9000I082642"
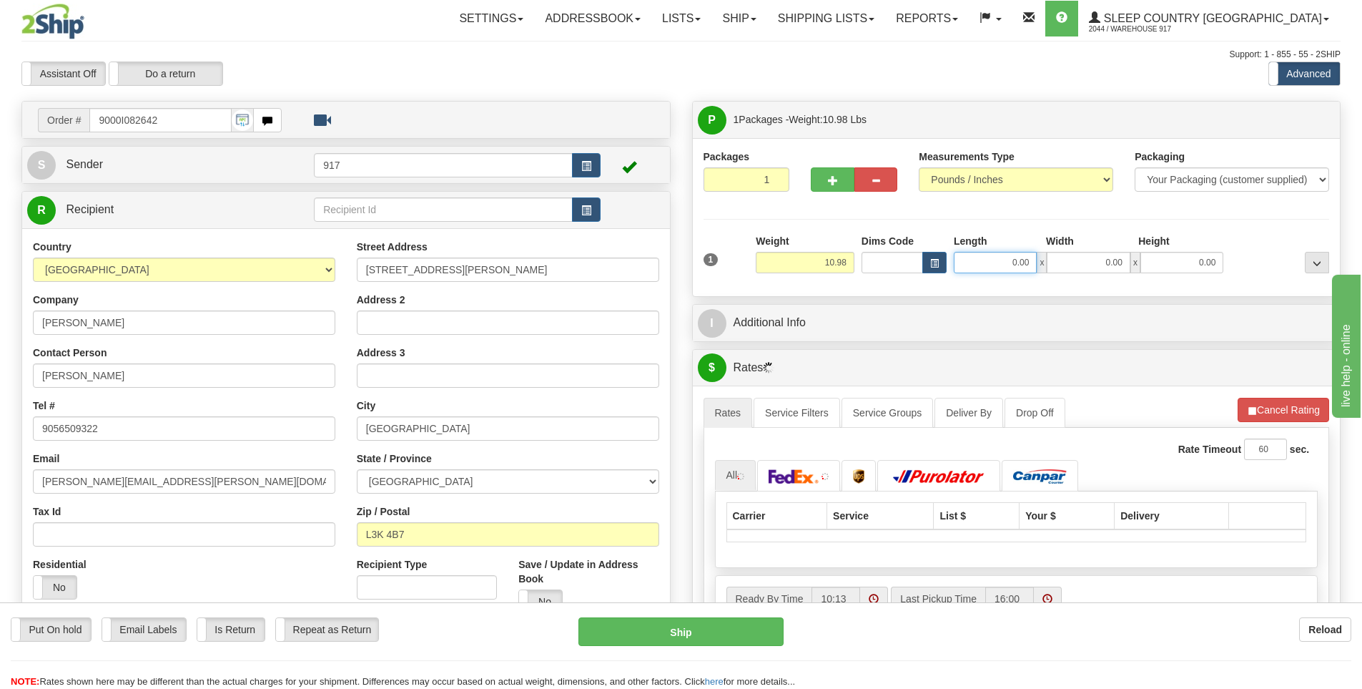
click at [999, 262] on input "0.00" at bounding box center [995, 262] width 83 height 21
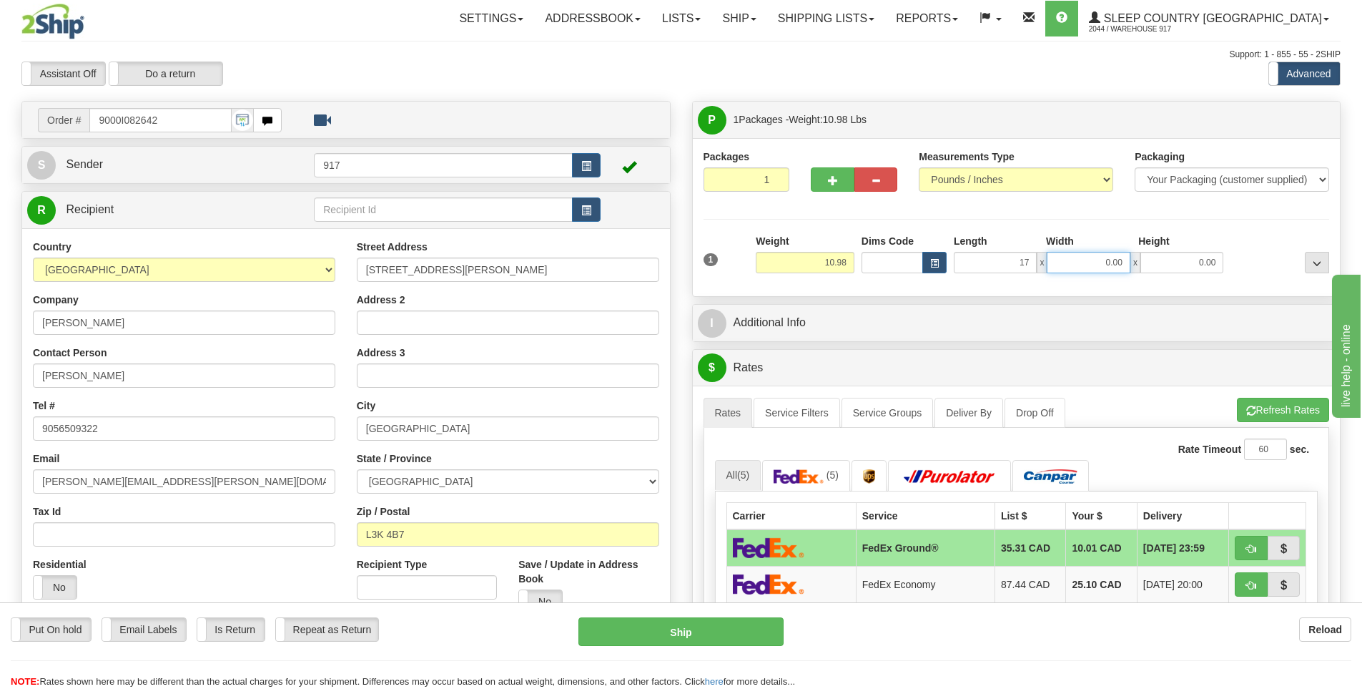
type input "17.00"
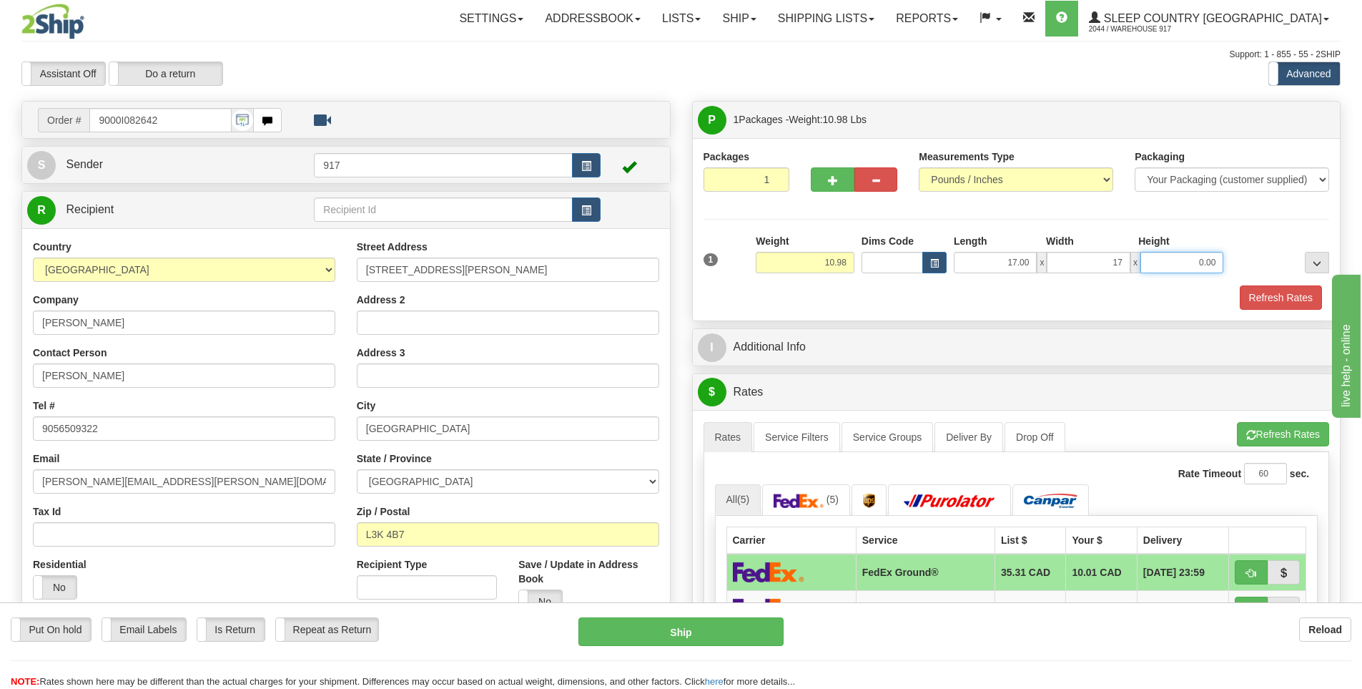
type input "17.00"
type input "9.00"
click at [1275, 294] on button "Refresh Rates" at bounding box center [1281, 297] width 82 height 24
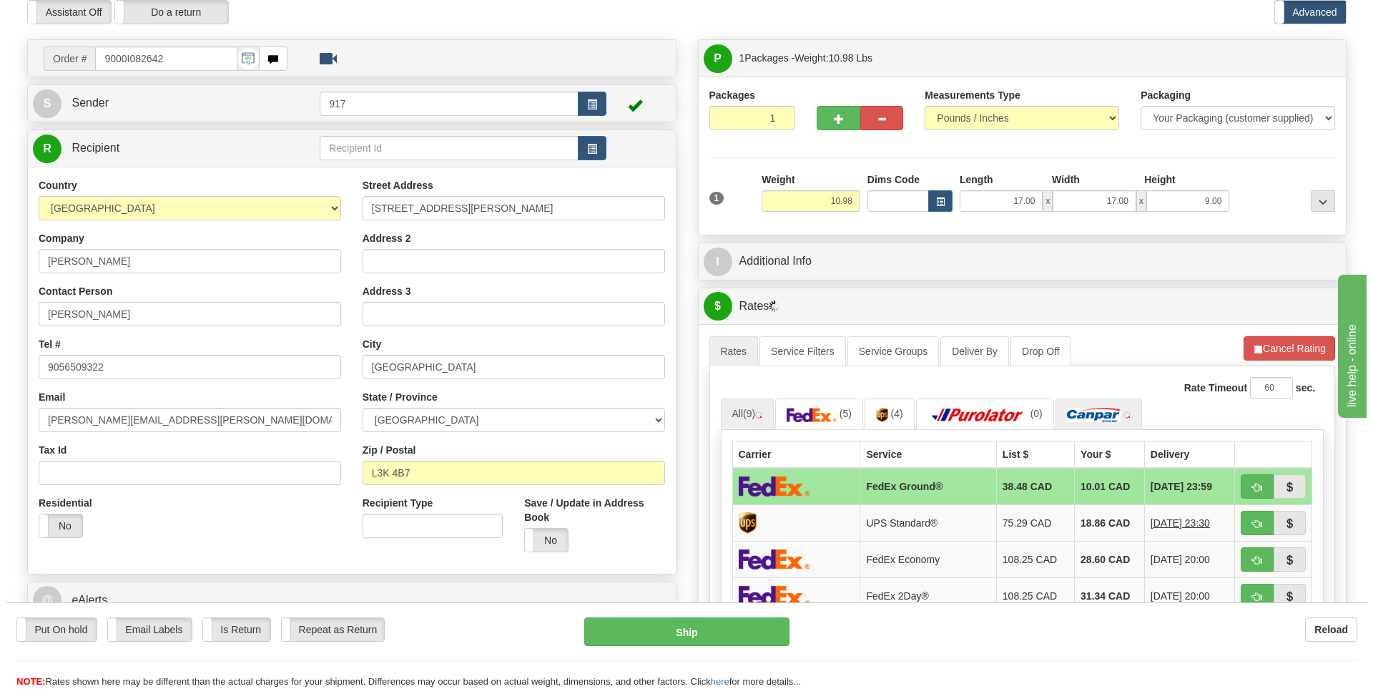
scroll to position [215, 0]
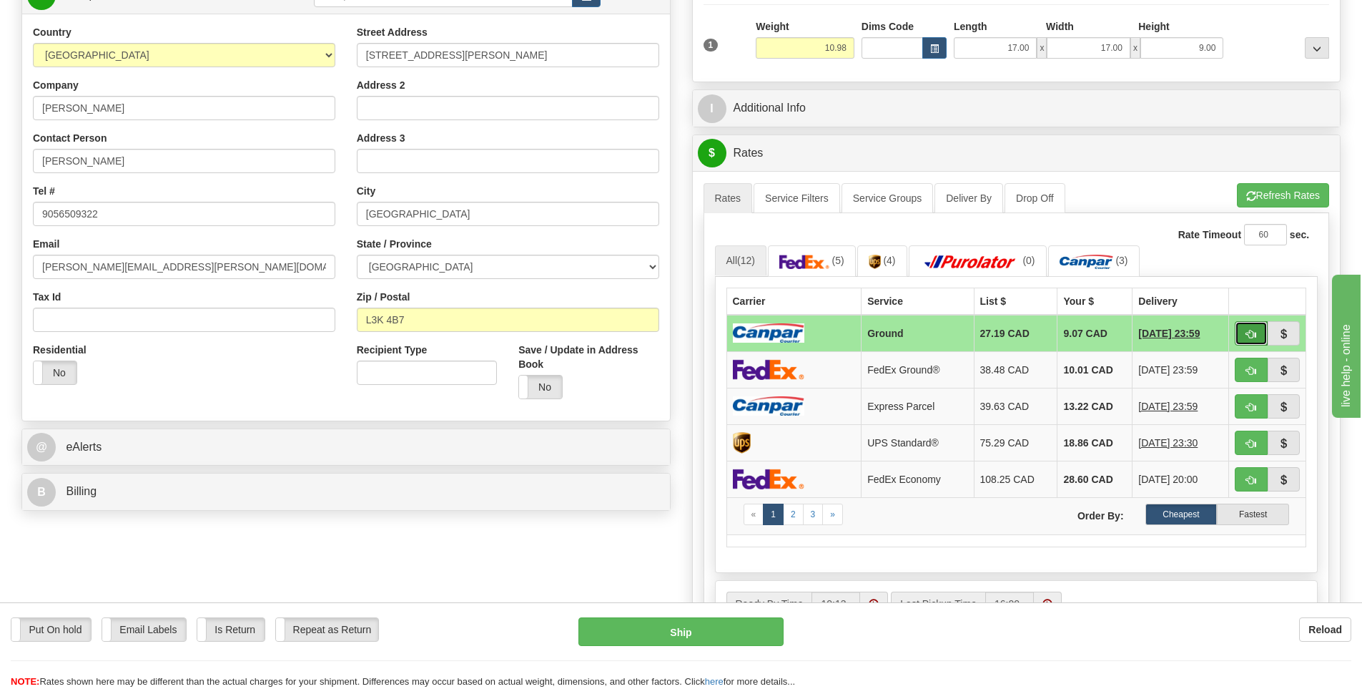
click at [1249, 328] on button "button" at bounding box center [1251, 333] width 33 height 24
type input "1"
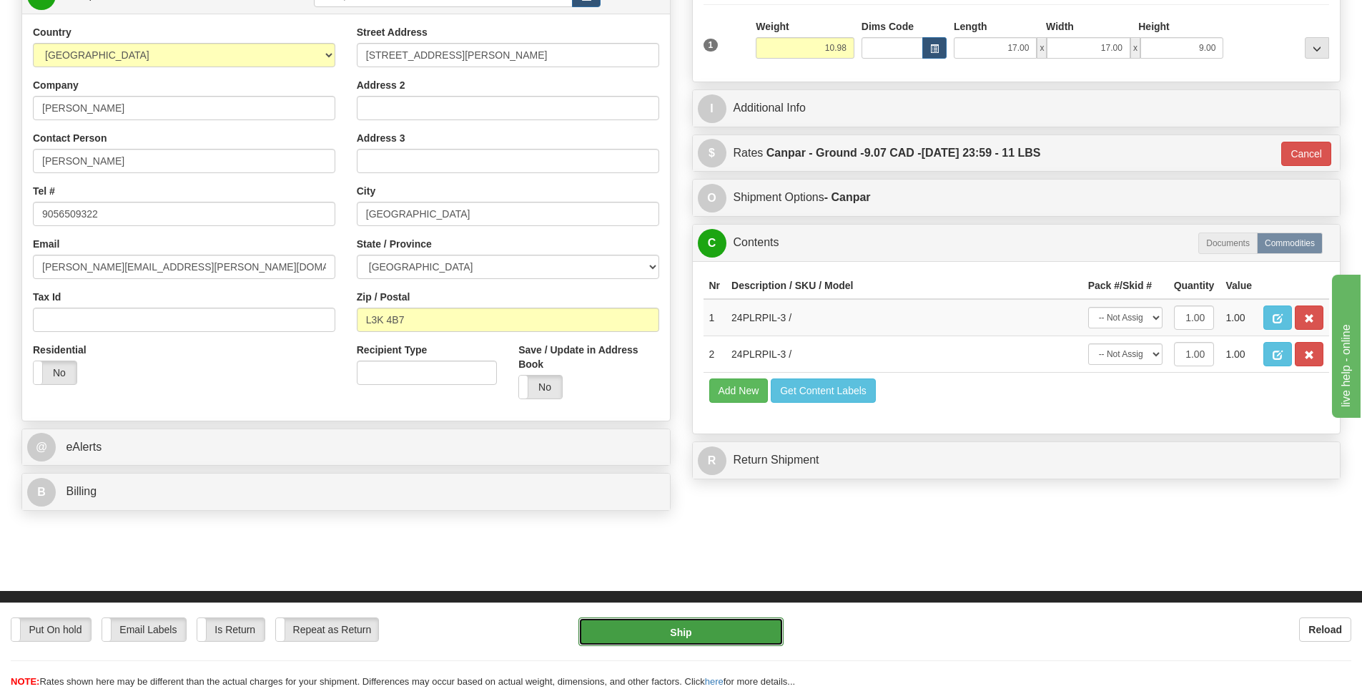
click at [725, 634] on button "Ship" at bounding box center [681, 631] width 205 height 29
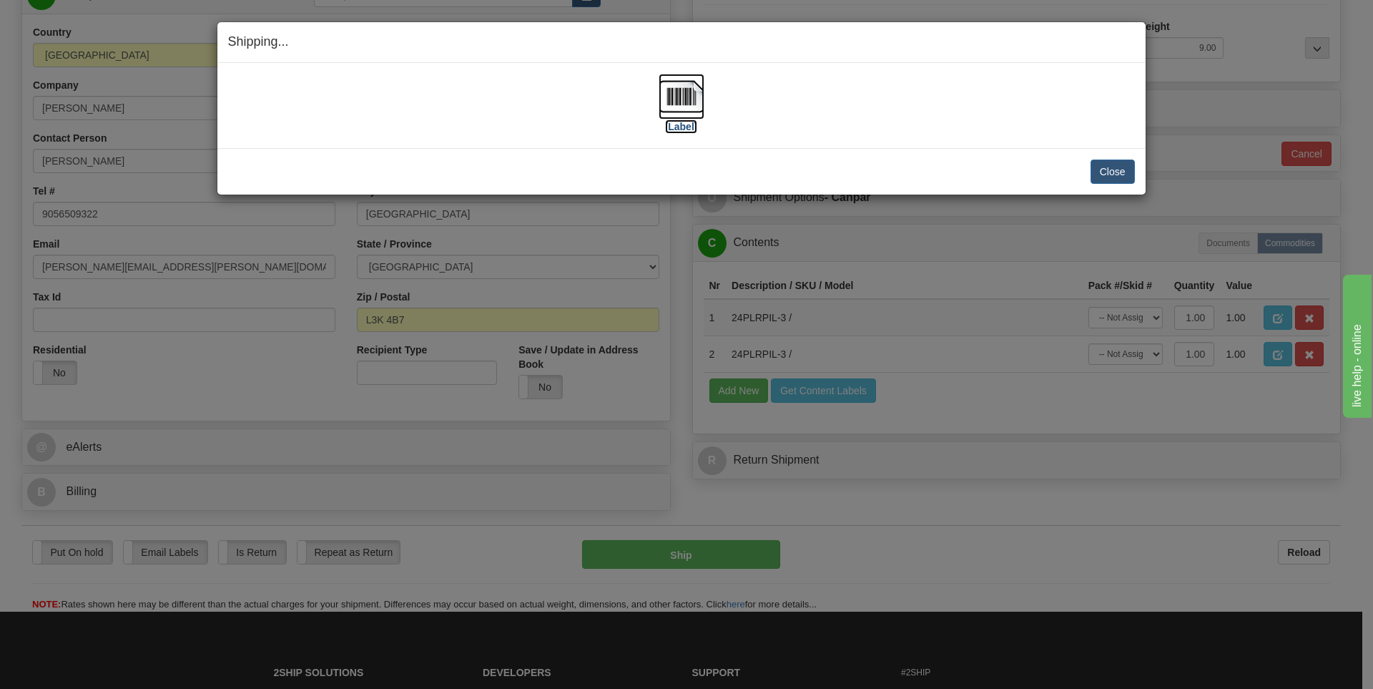
click at [691, 129] on label "[Label]" at bounding box center [681, 126] width 33 height 14
click at [1113, 173] on button "Close" at bounding box center [1113, 171] width 44 height 24
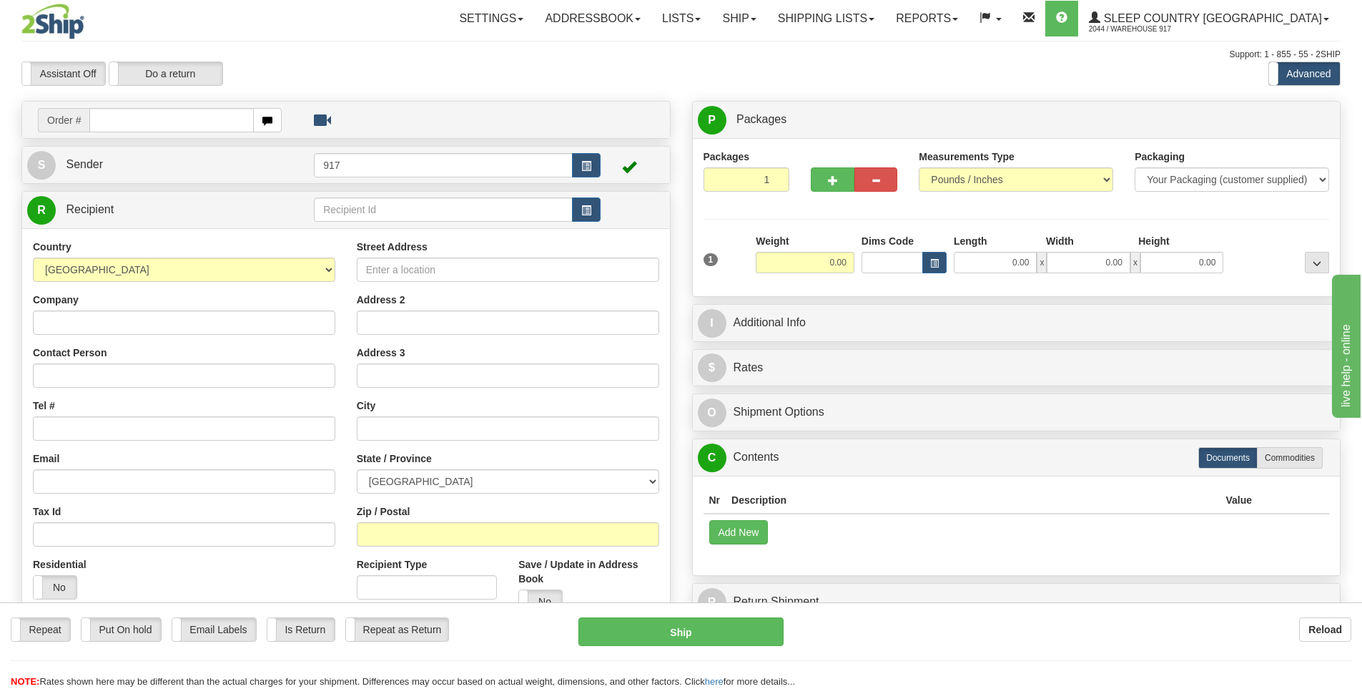
click at [216, 124] on input "text" at bounding box center [171, 120] width 164 height 24
type input "9007I080948"
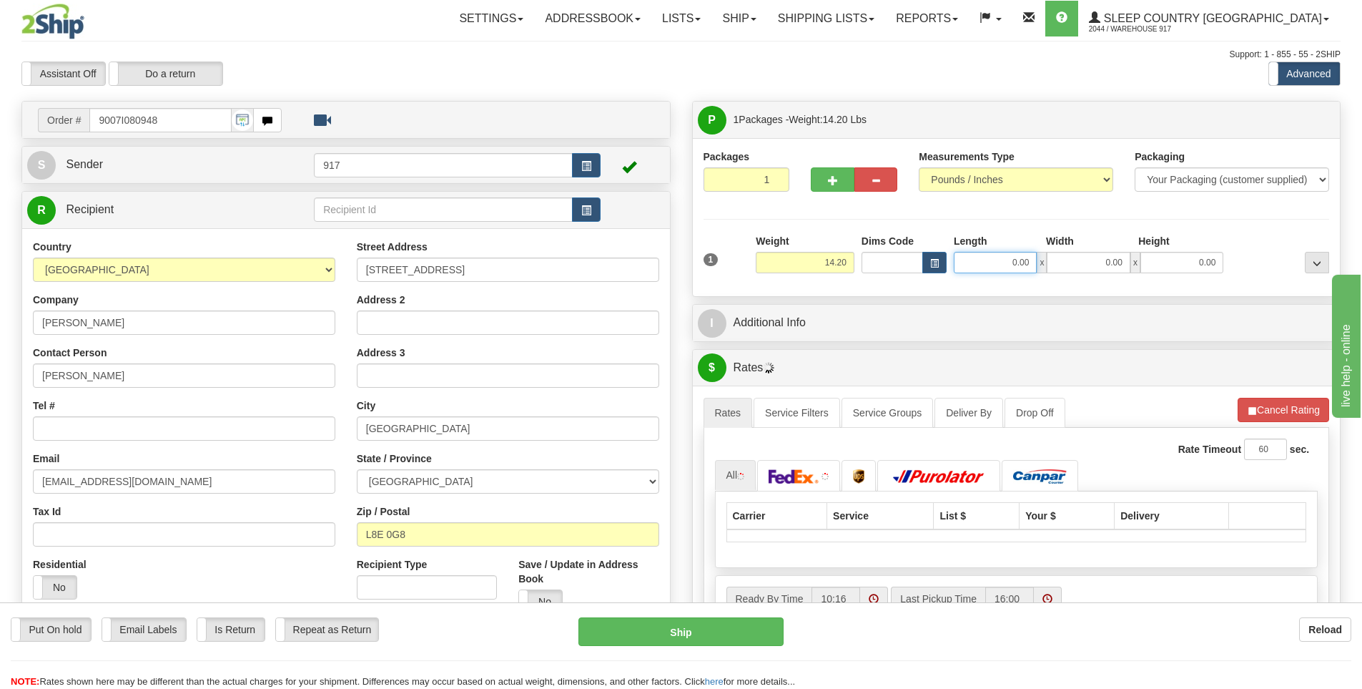
click at [1006, 262] on input "0.00" at bounding box center [995, 262] width 83 height 21
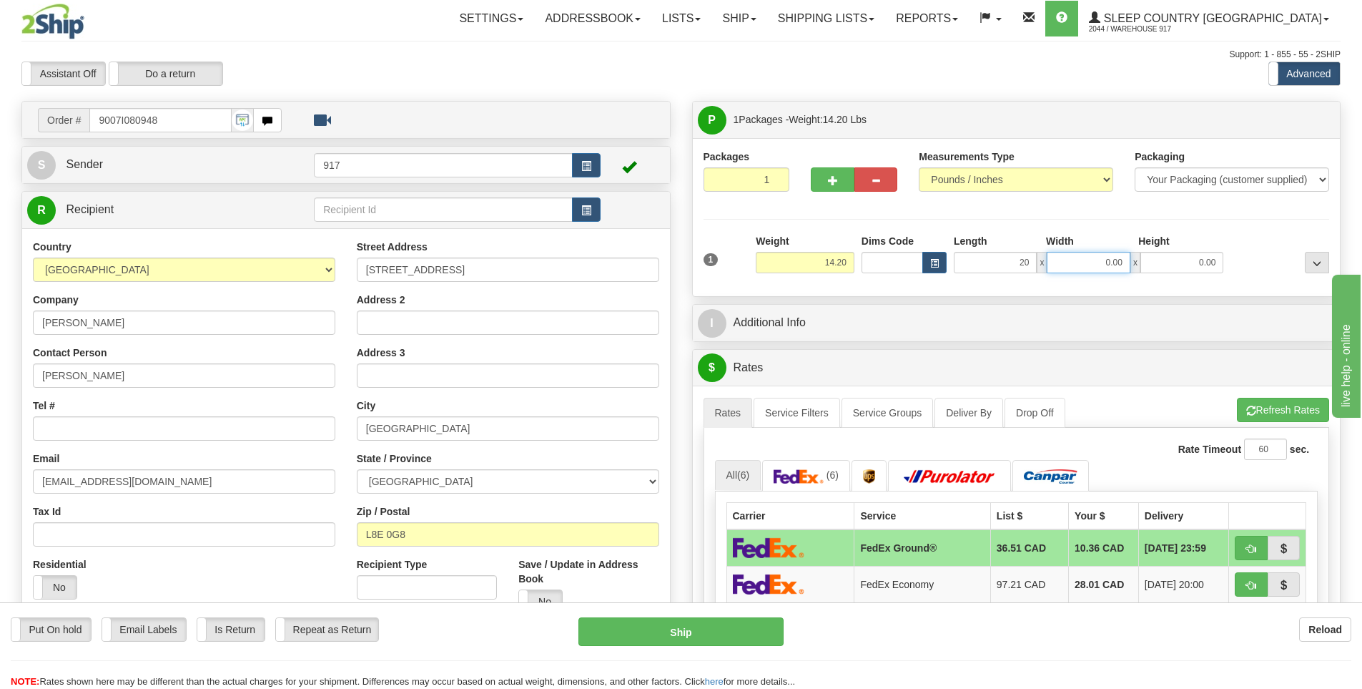
type input "20.00"
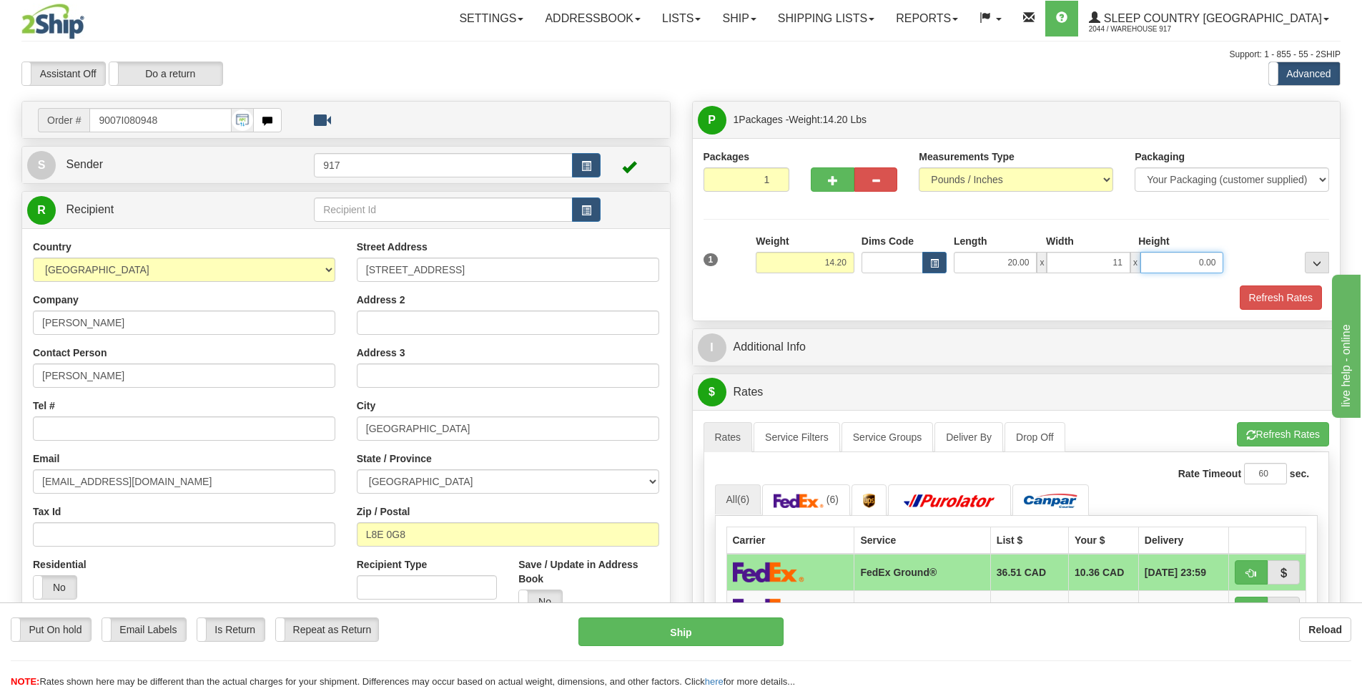
type input "11.00"
click at [1264, 296] on button "Refresh Rates" at bounding box center [1281, 297] width 82 height 24
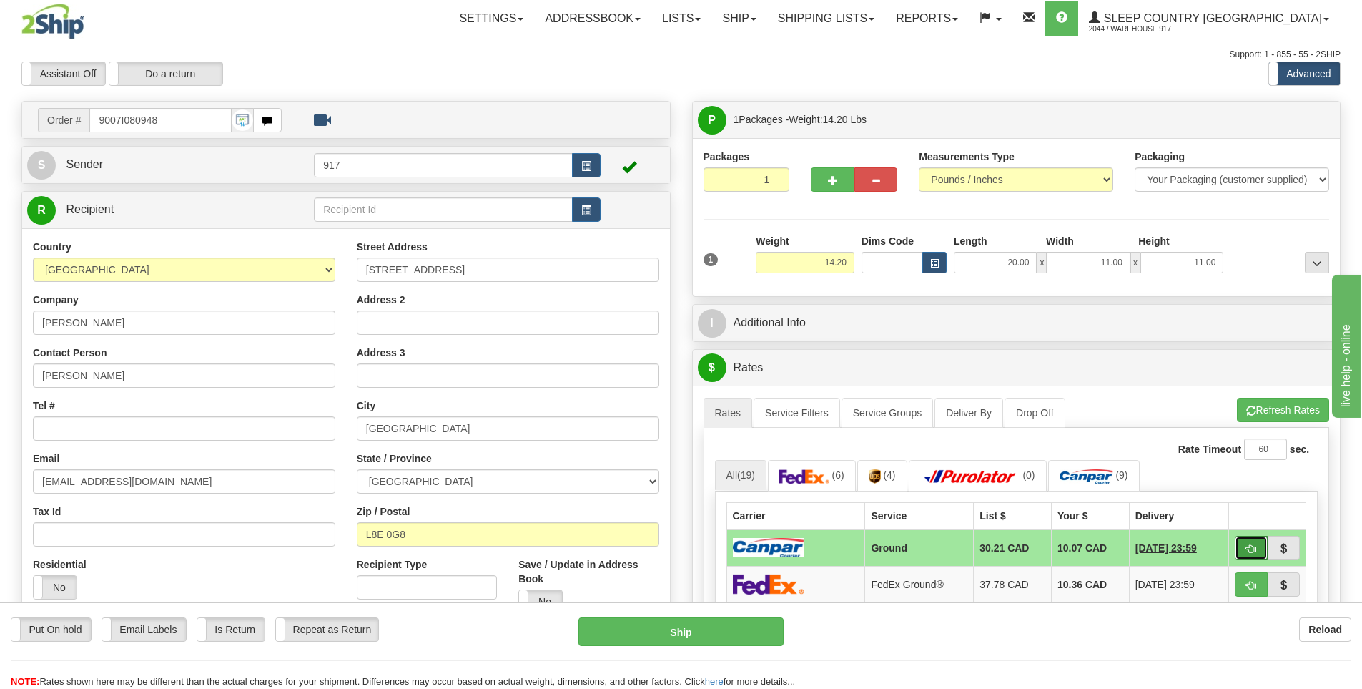
click at [1249, 549] on span "button" at bounding box center [1252, 548] width 10 height 9
type input "1"
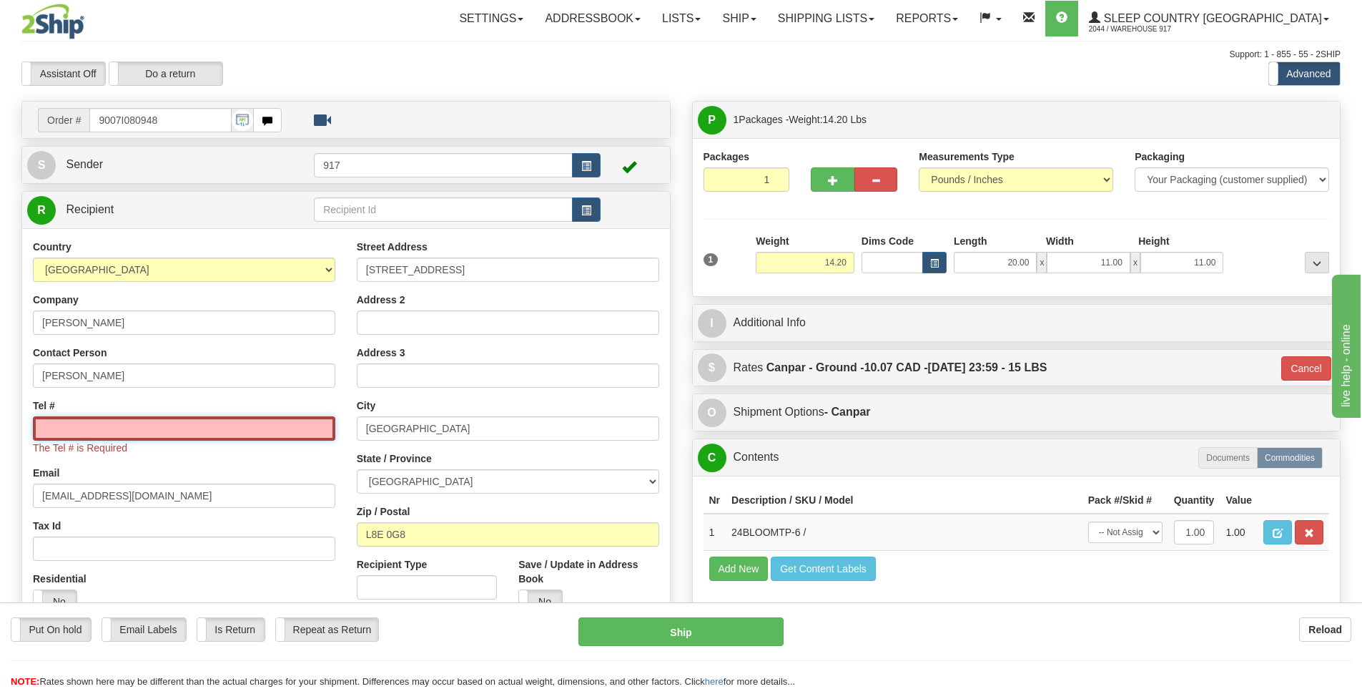
drag, startPoint x: 190, startPoint y: 429, endPoint x: 191, endPoint y: 439, distance: 10.1
click at [190, 429] on input "Tel #" at bounding box center [184, 428] width 303 height 24
type input "000000000"
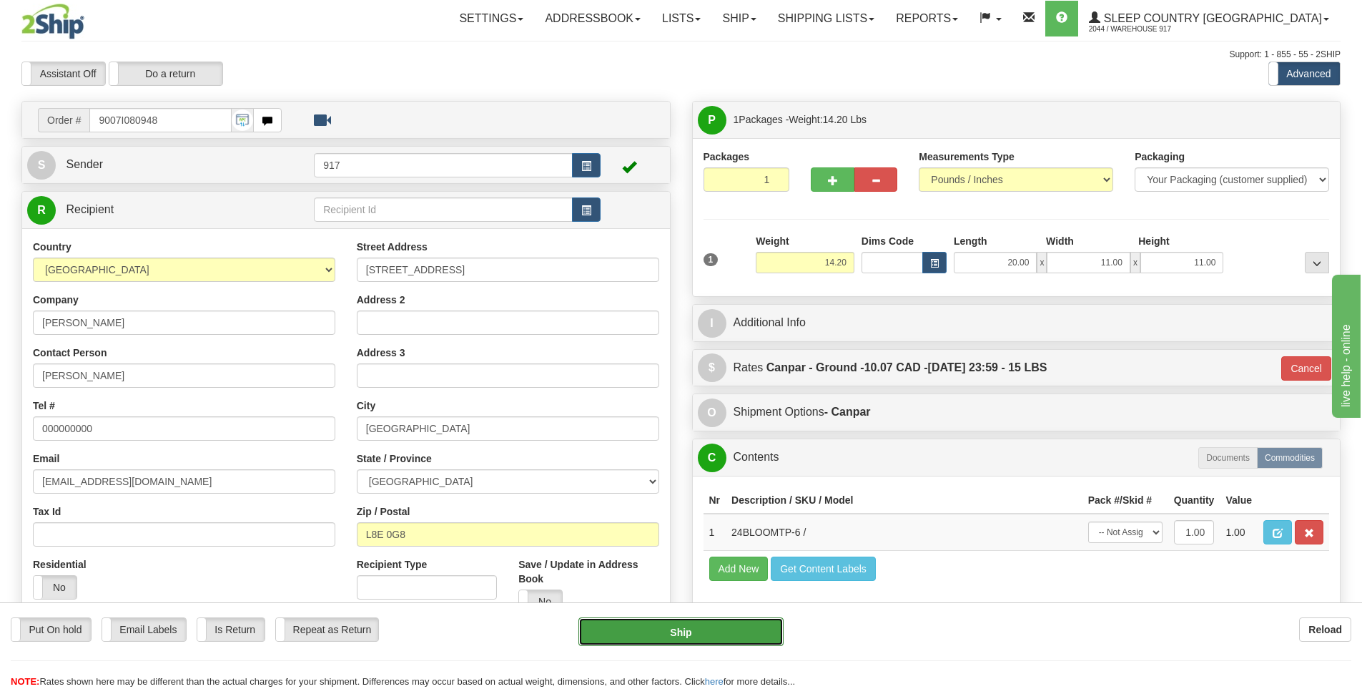
click at [679, 634] on button "Ship" at bounding box center [681, 631] width 205 height 29
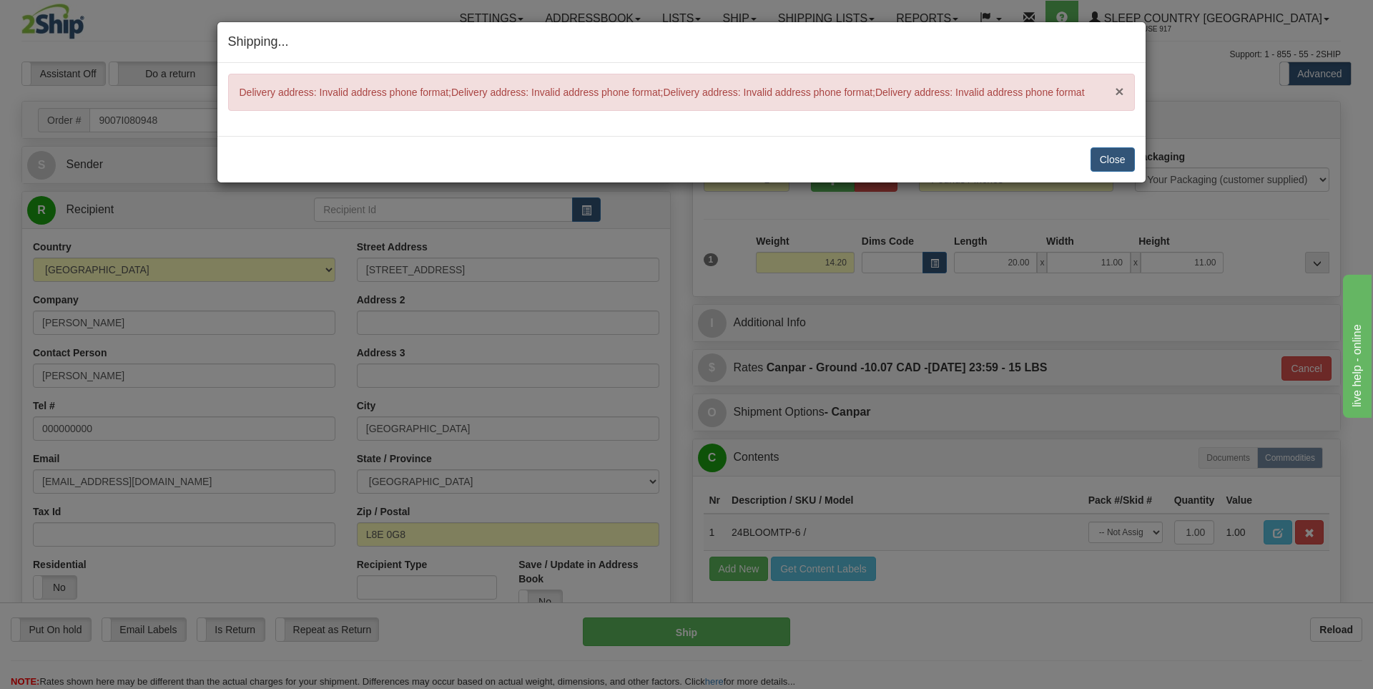
click at [1120, 89] on span "×" at bounding box center [1119, 91] width 9 height 16
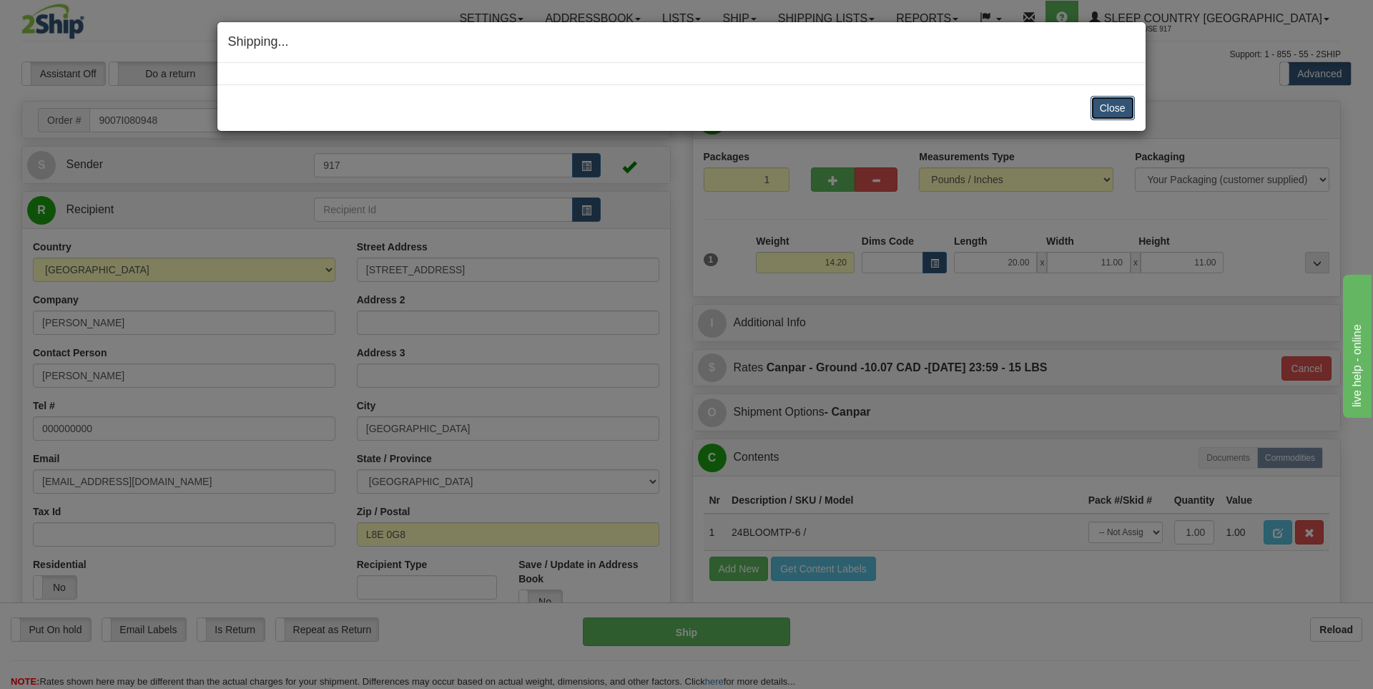
click at [1102, 105] on button "Close" at bounding box center [1113, 108] width 44 height 24
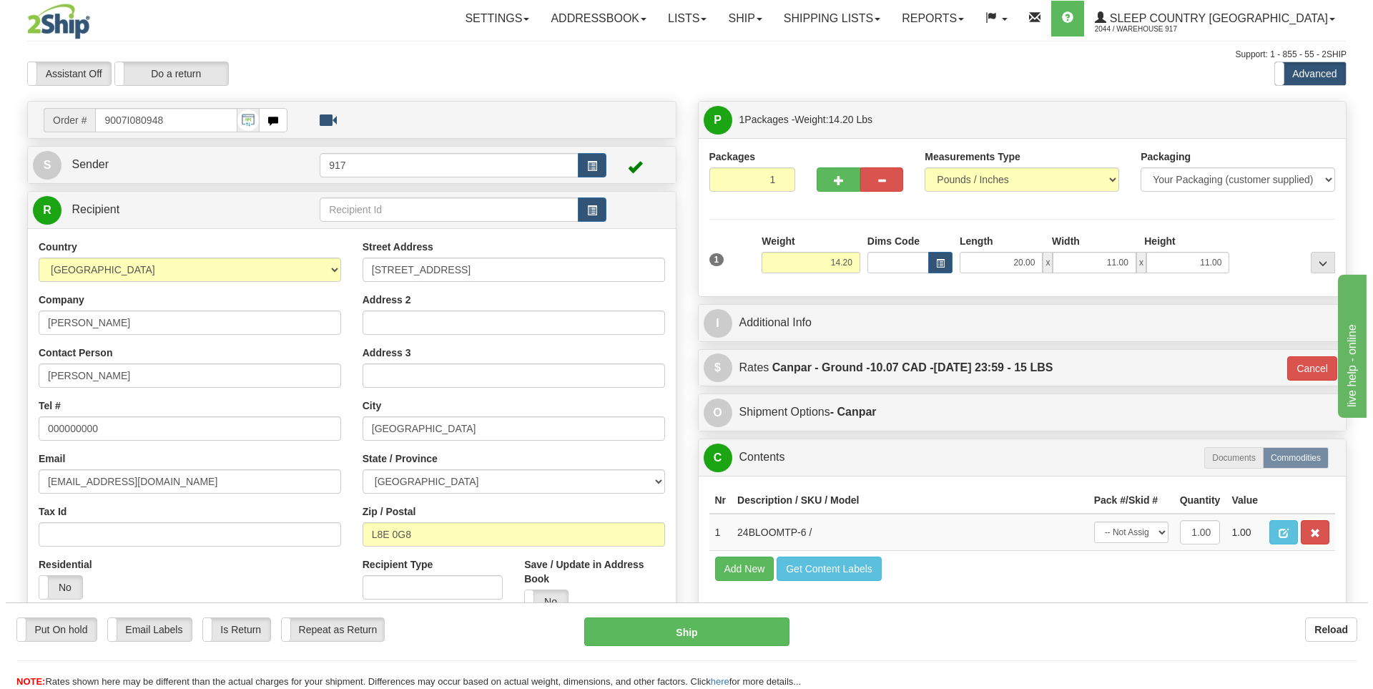
scroll to position [143, 0]
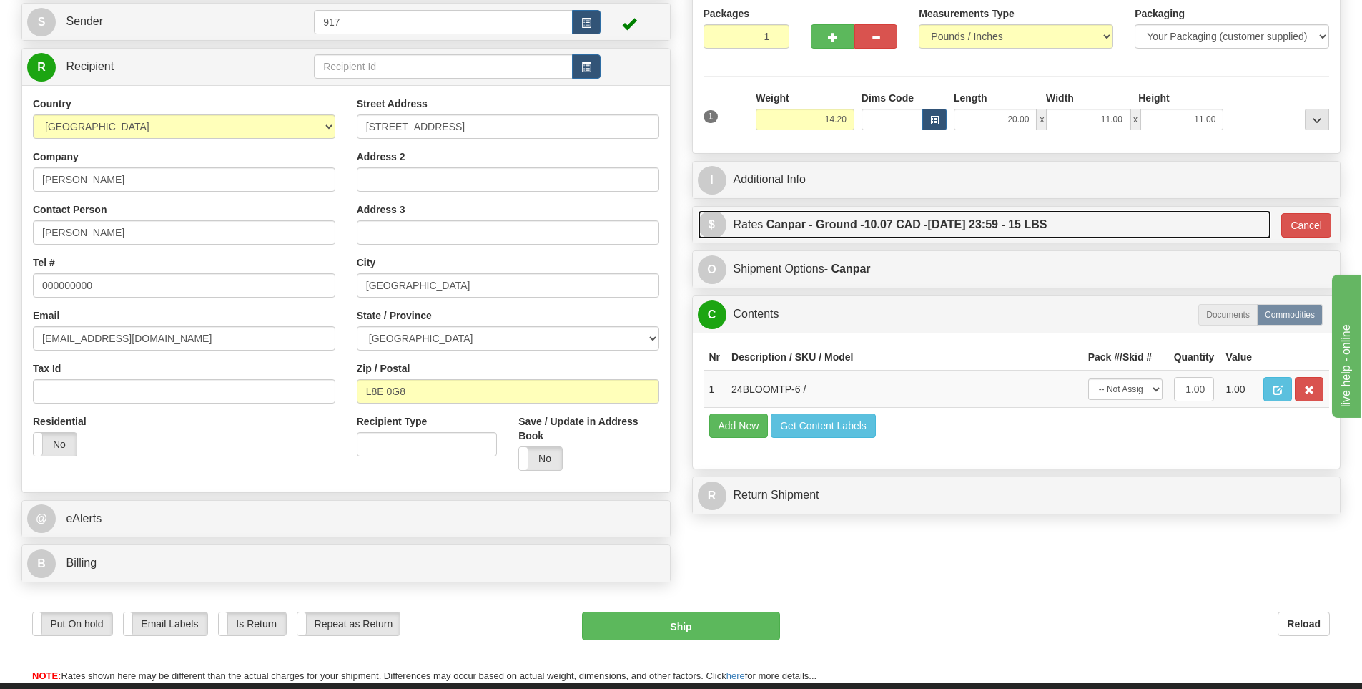
click at [1229, 227] on link "$ Rates Canpar - Ground - 10.07 CAD - 09/12/2025 23:59 - 15 LBS" at bounding box center [985, 224] width 574 height 29
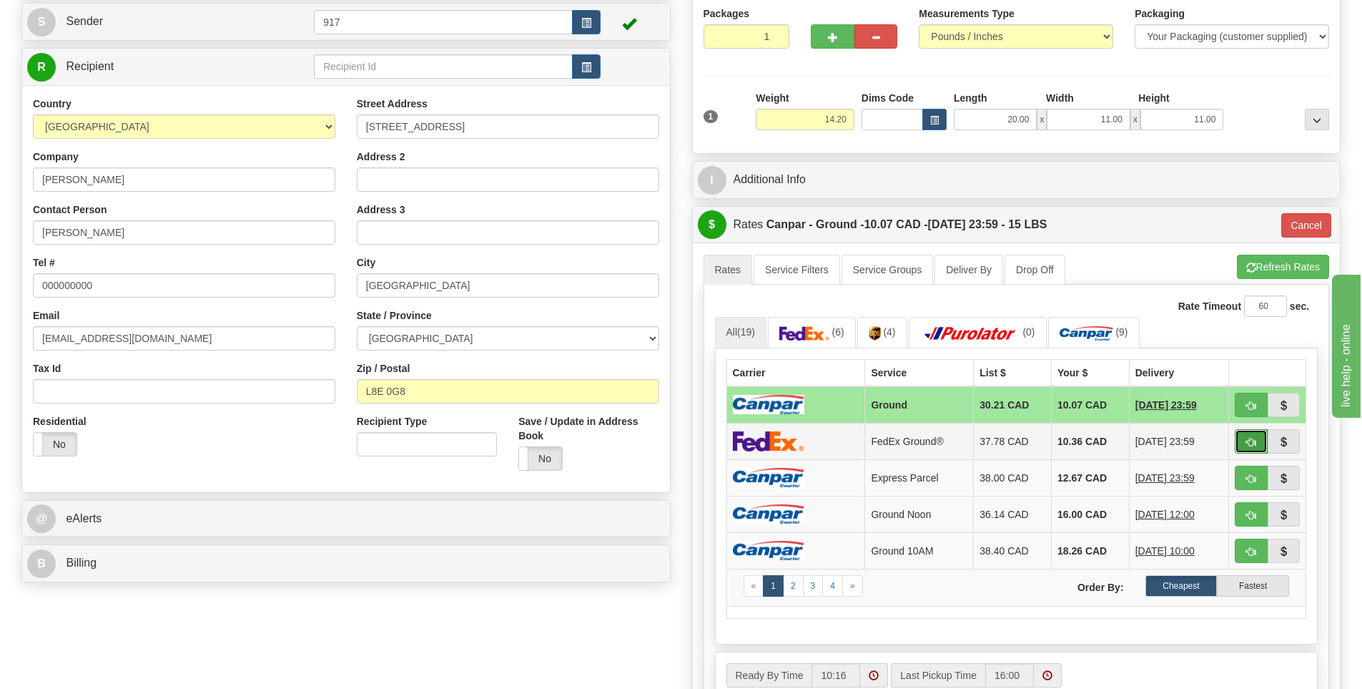
click at [1244, 438] on button "button" at bounding box center [1251, 441] width 33 height 24
type input "92"
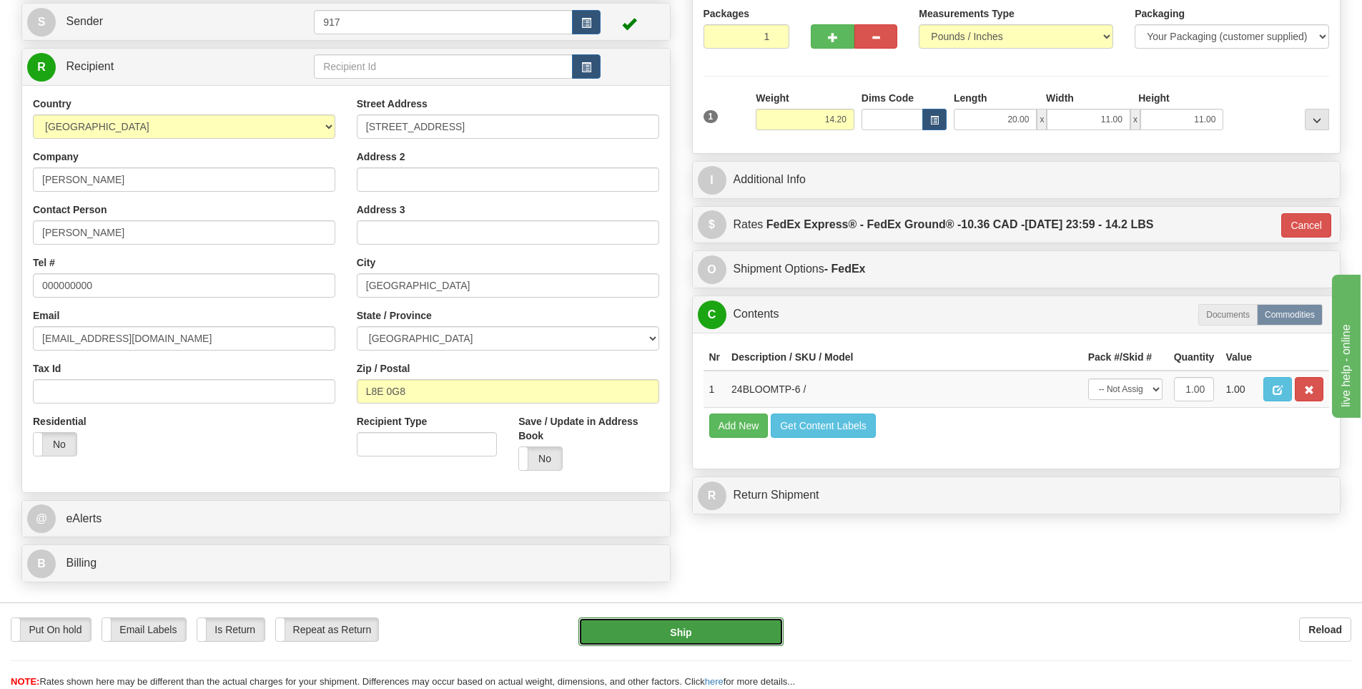
click at [709, 626] on button "Ship" at bounding box center [681, 631] width 205 height 29
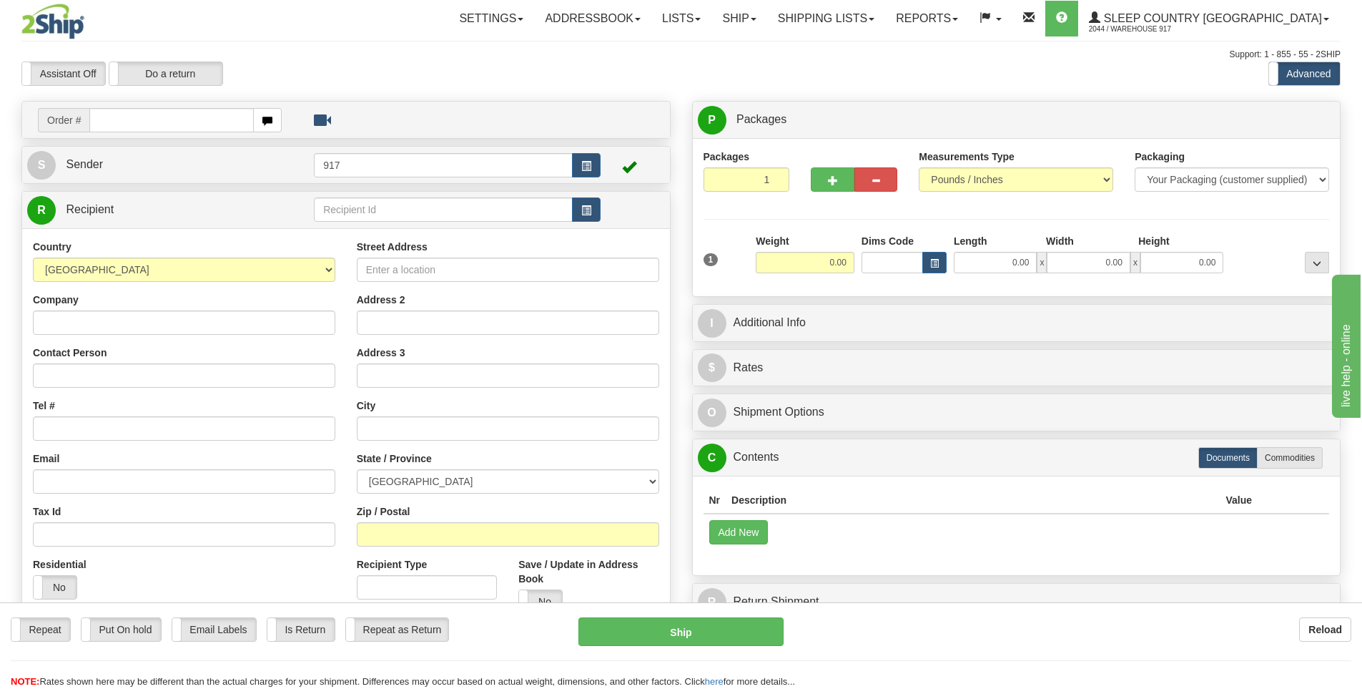
click at [130, 119] on input "text" at bounding box center [171, 120] width 164 height 24
type input "9007I081614"
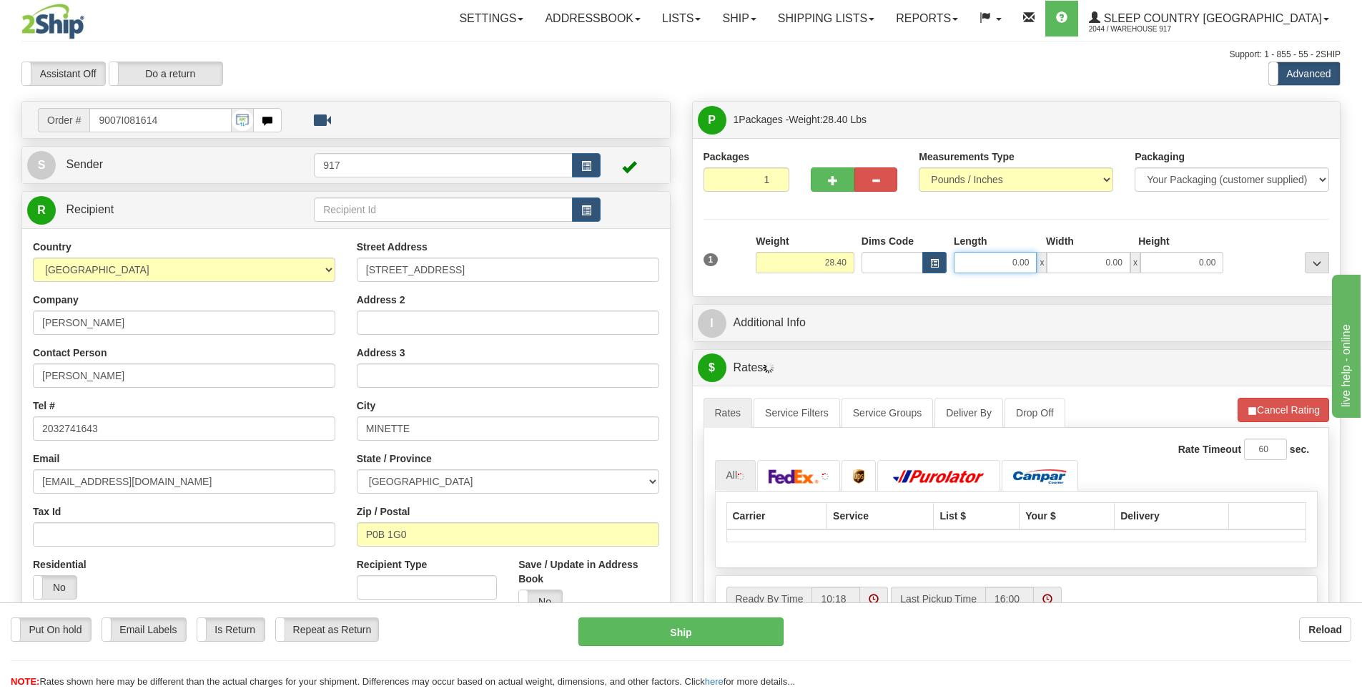
click at [1016, 265] on input "0.00" at bounding box center [995, 262] width 83 height 21
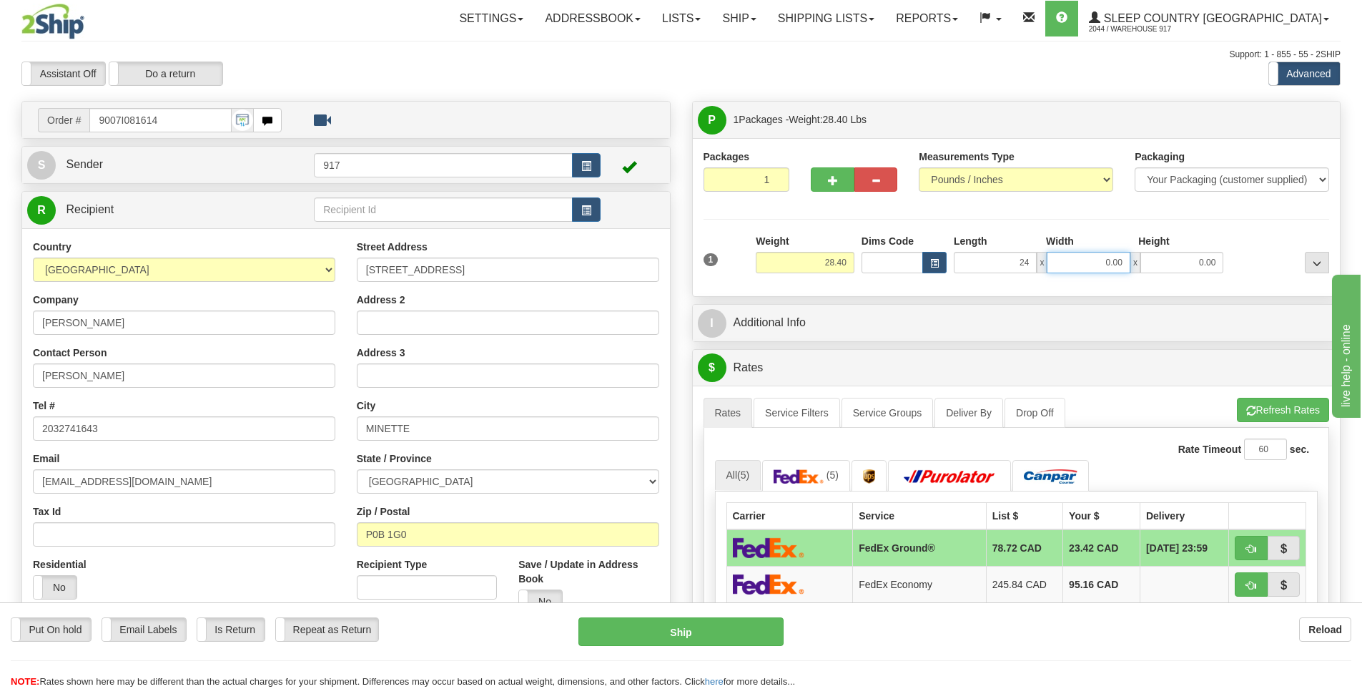
type input "24.00"
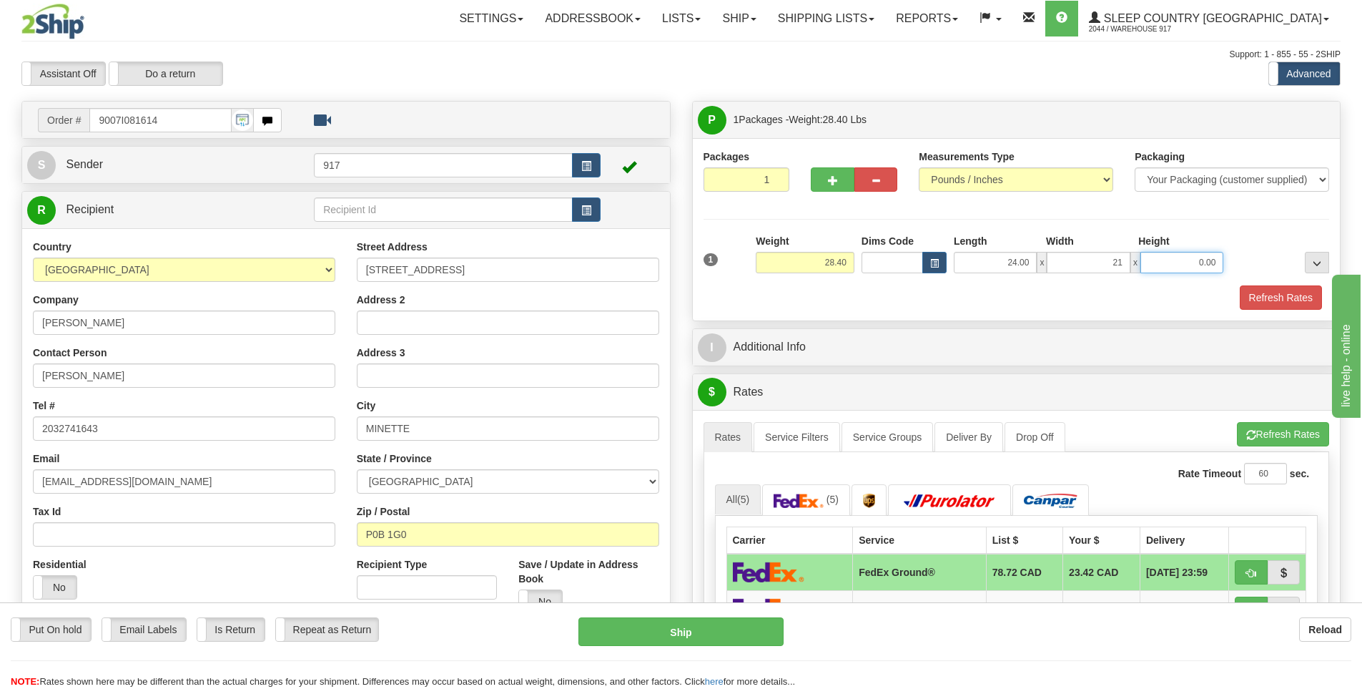
type input "21.00"
type input "10.00"
click at [1272, 296] on button "Refresh Rates" at bounding box center [1281, 297] width 82 height 24
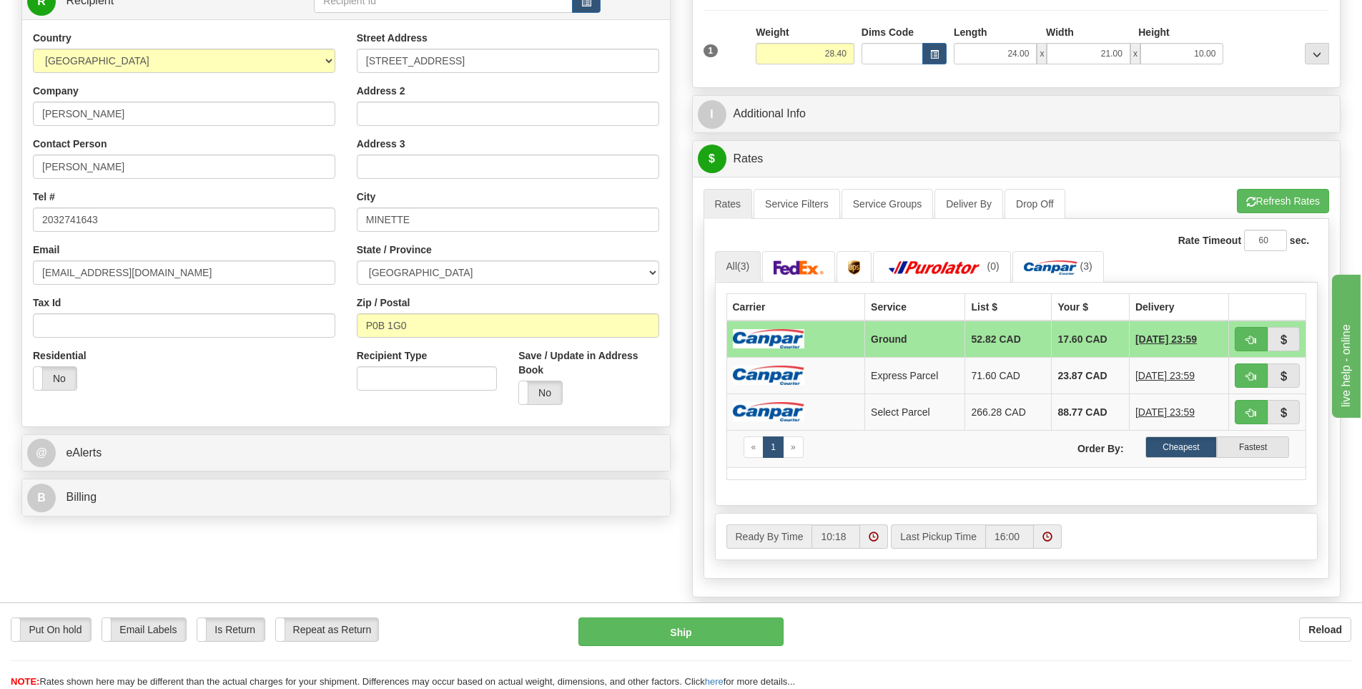
scroll to position [215, 0]
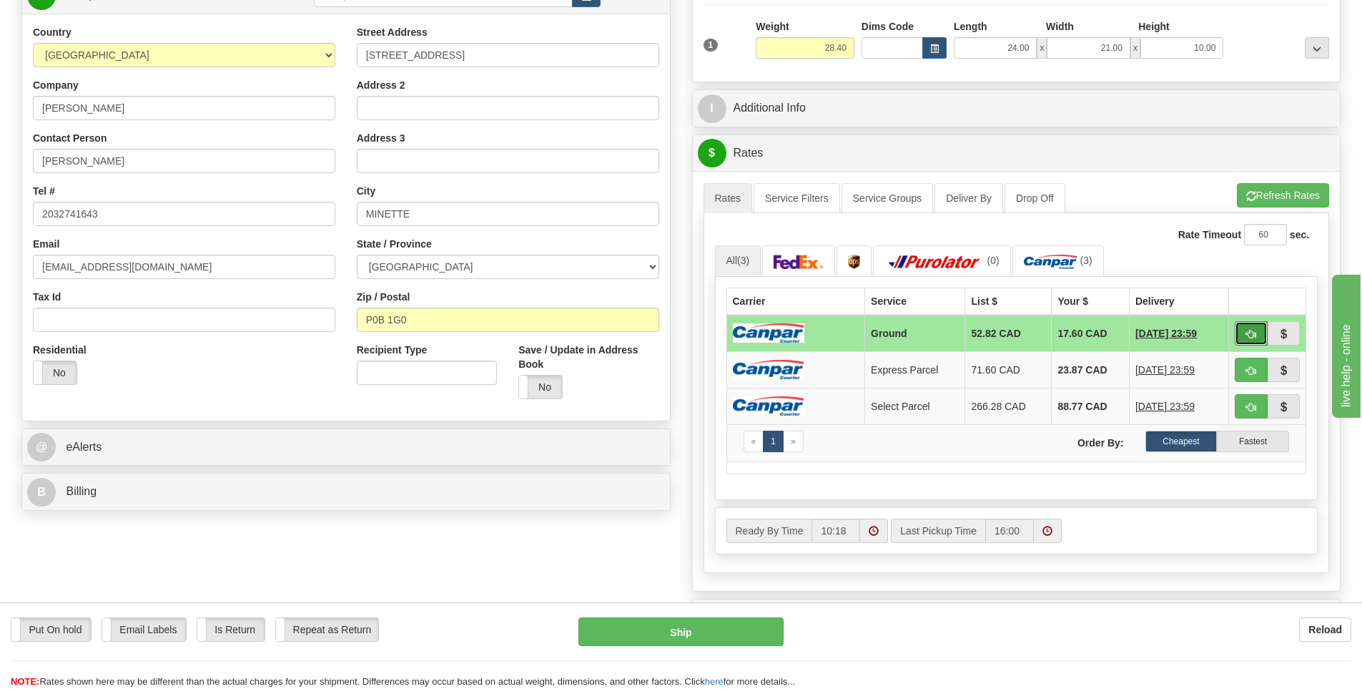
click at [1247, 334] on span "button" at bounding box center [1252, 334] width 10 height 9
type input "1"
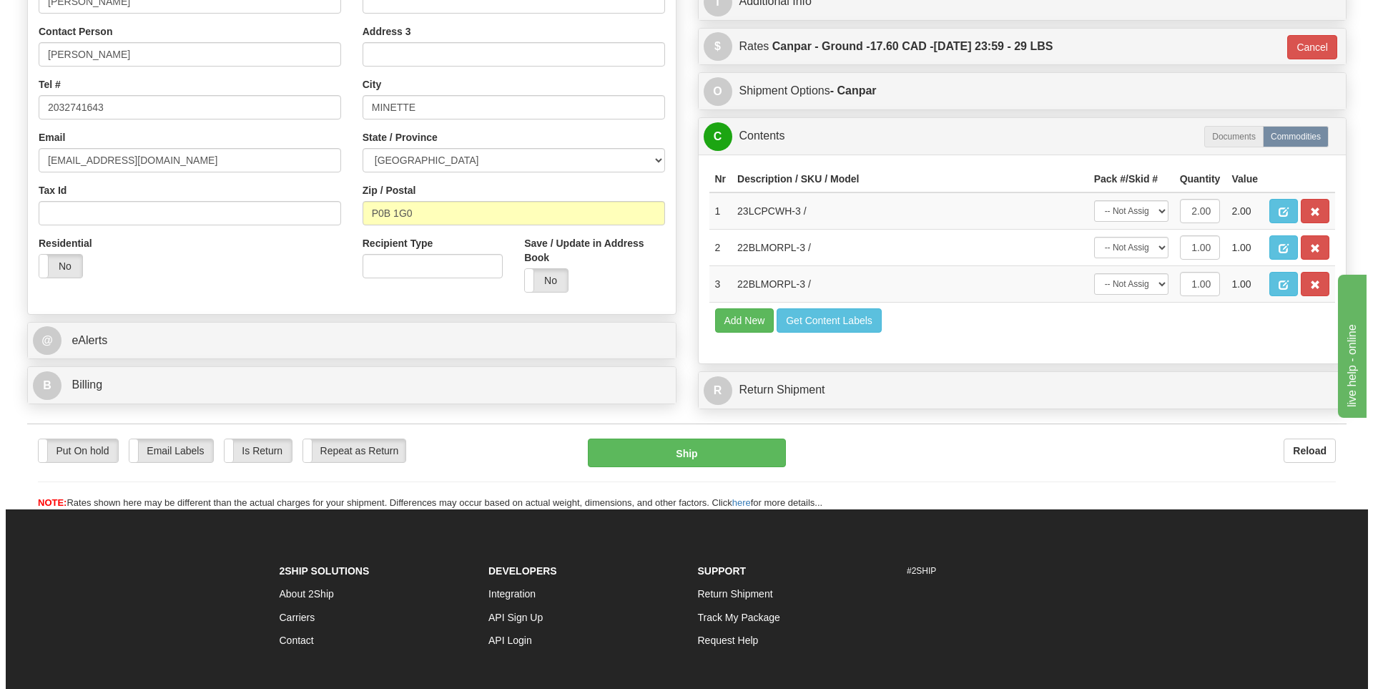
scroll to position [429, 0]
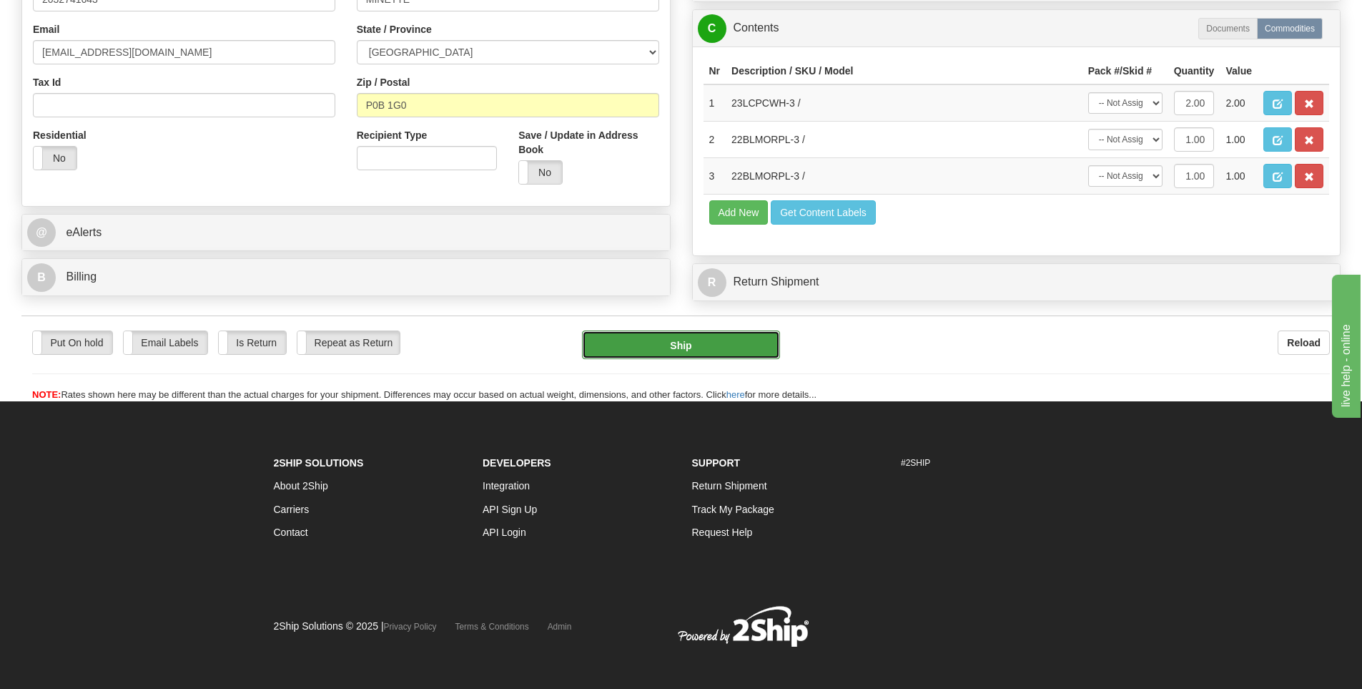
click at [683, 341] on button "Ship" at bounding box center [681, 344] width 198 height 29
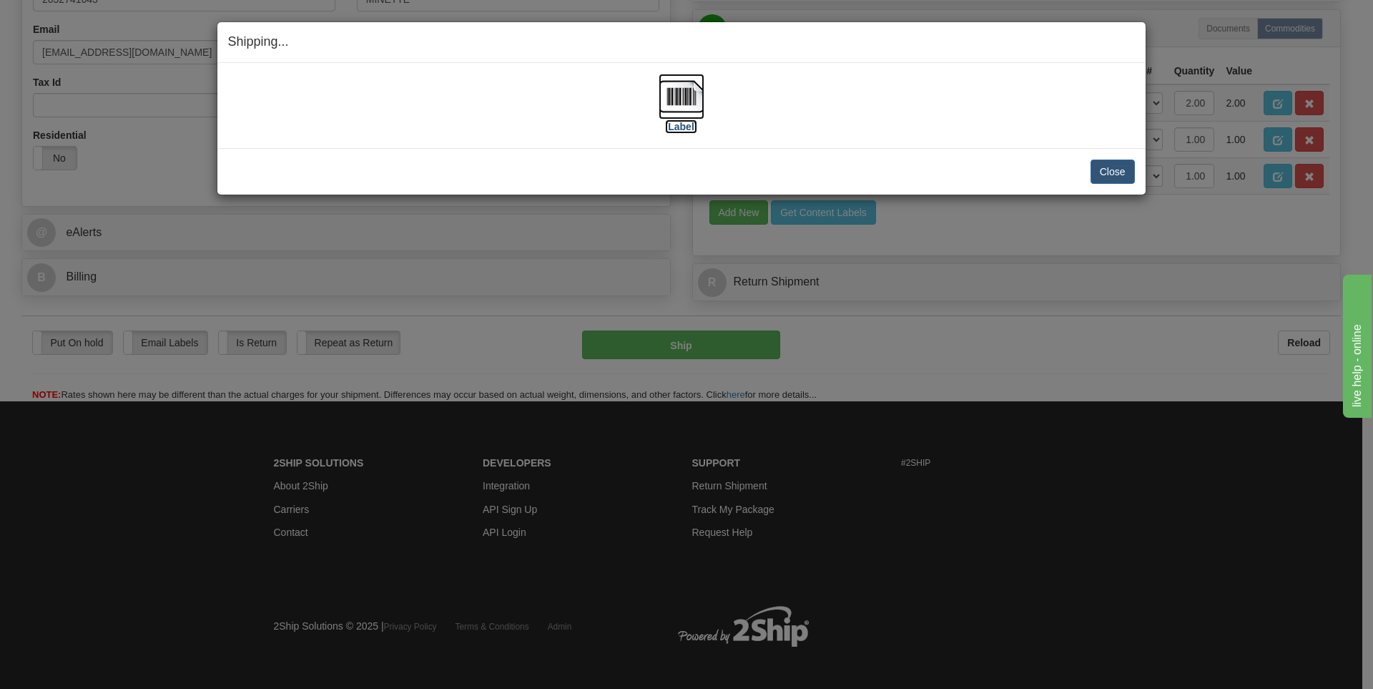
click at [687, 124] on label "[Label]" at bounding box center [681, 126] width 33 height 14
click at [1111, 174] on button "Close" at bounding box center [1113, 171] width 44 height 24
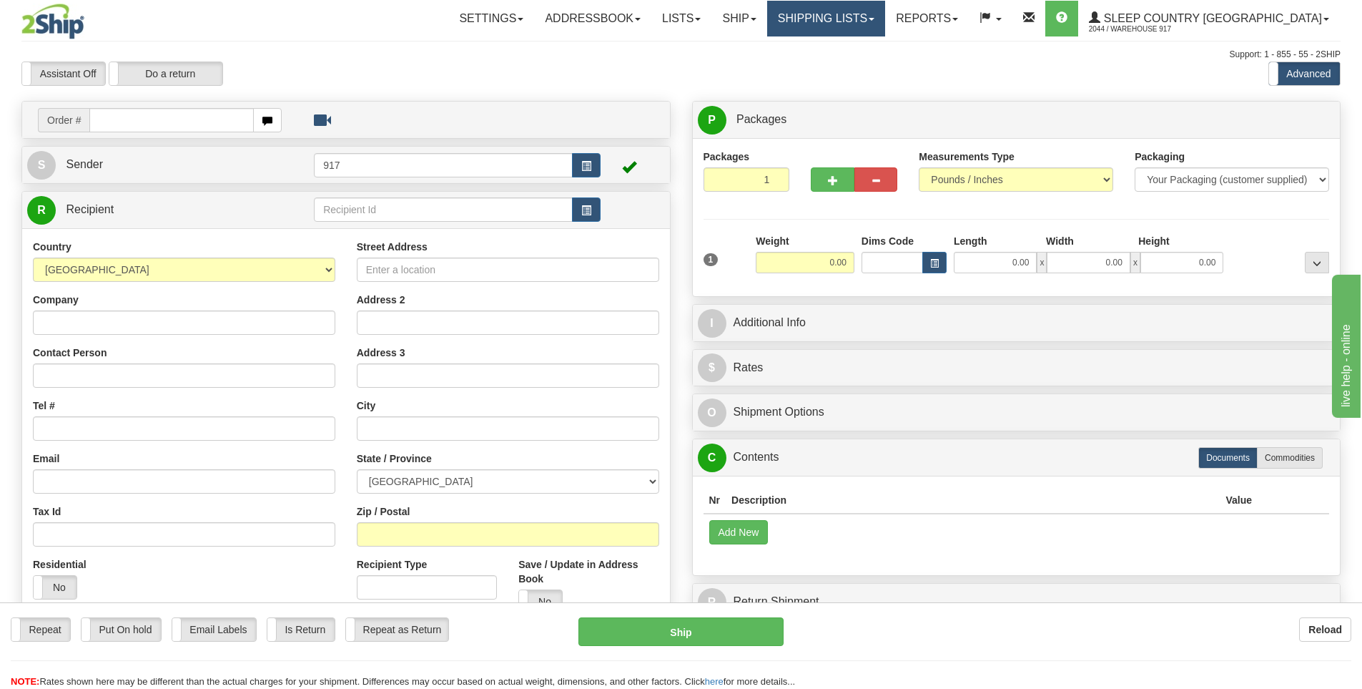
click at [882, 24] on link "Shipping lists" at bounding box center [826, 19] width 118 height 36
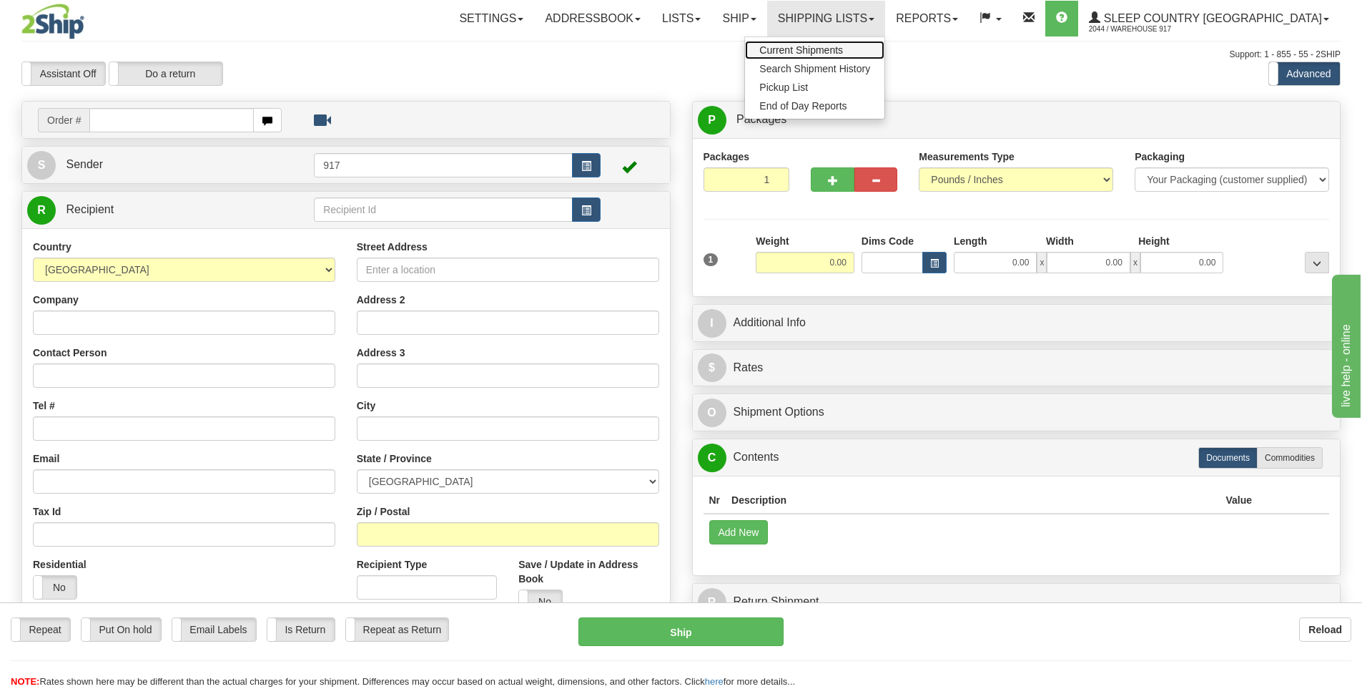
click at [843, 49] on span "Current Shipments" at bounding box center [802, 49] width 84 height 11
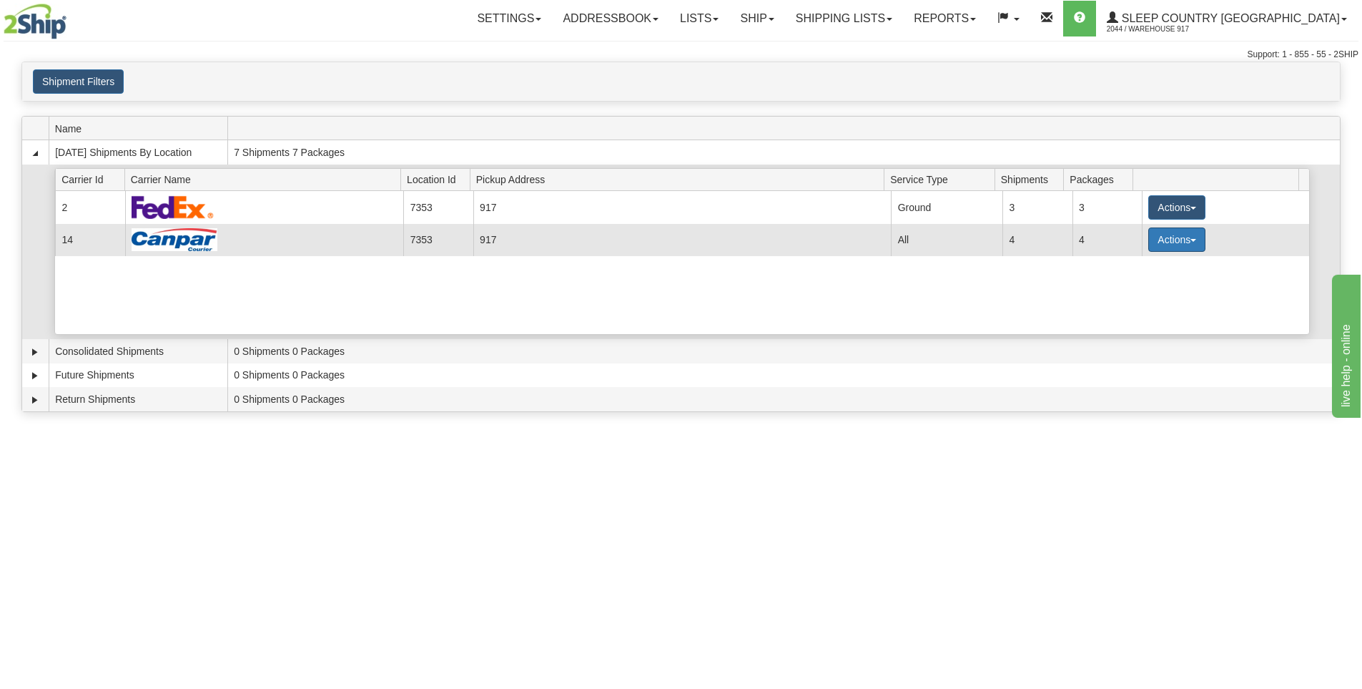
click at [1167, 242] on button "Actions" at bounding box center [1177, 239] width 57 height 24
click at [1133, 285] on span "Close" at bounding box center [1121, 285] width 33 height 10
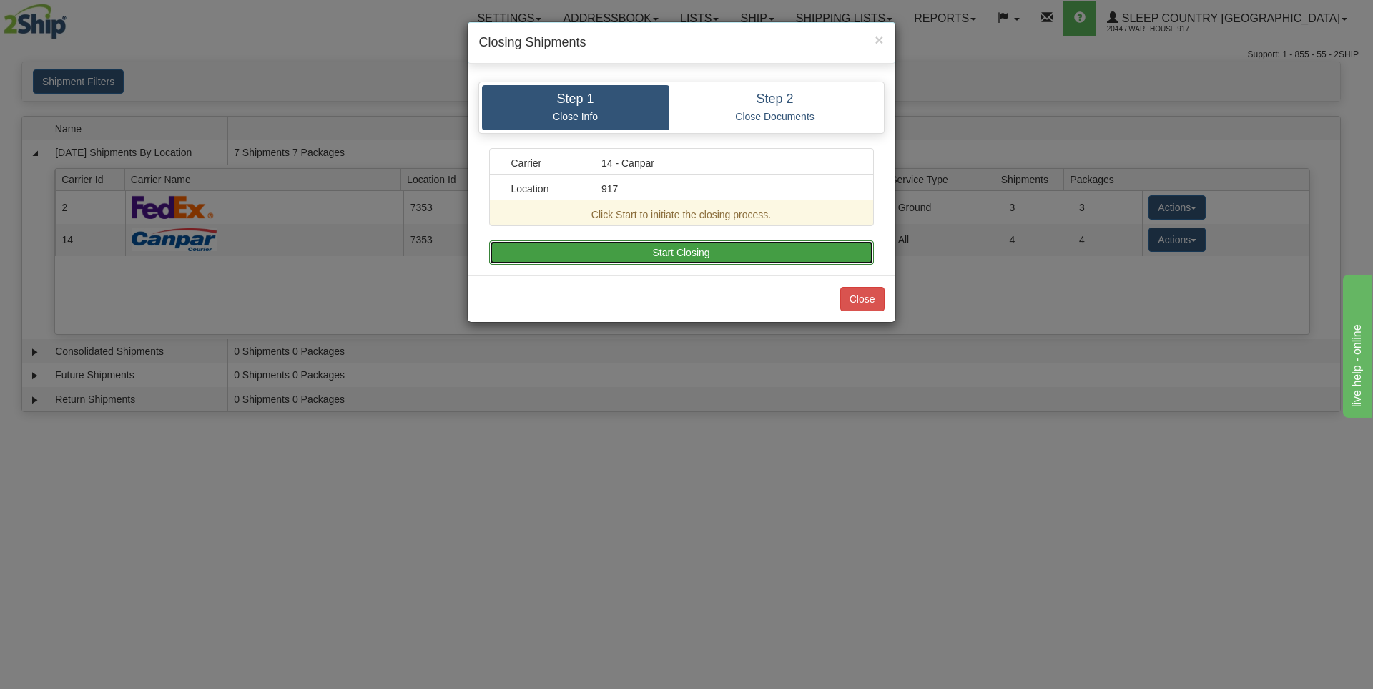
click at [734, 254] on button "Start Closing" at bounding box center [681, 252] width 385 height 24
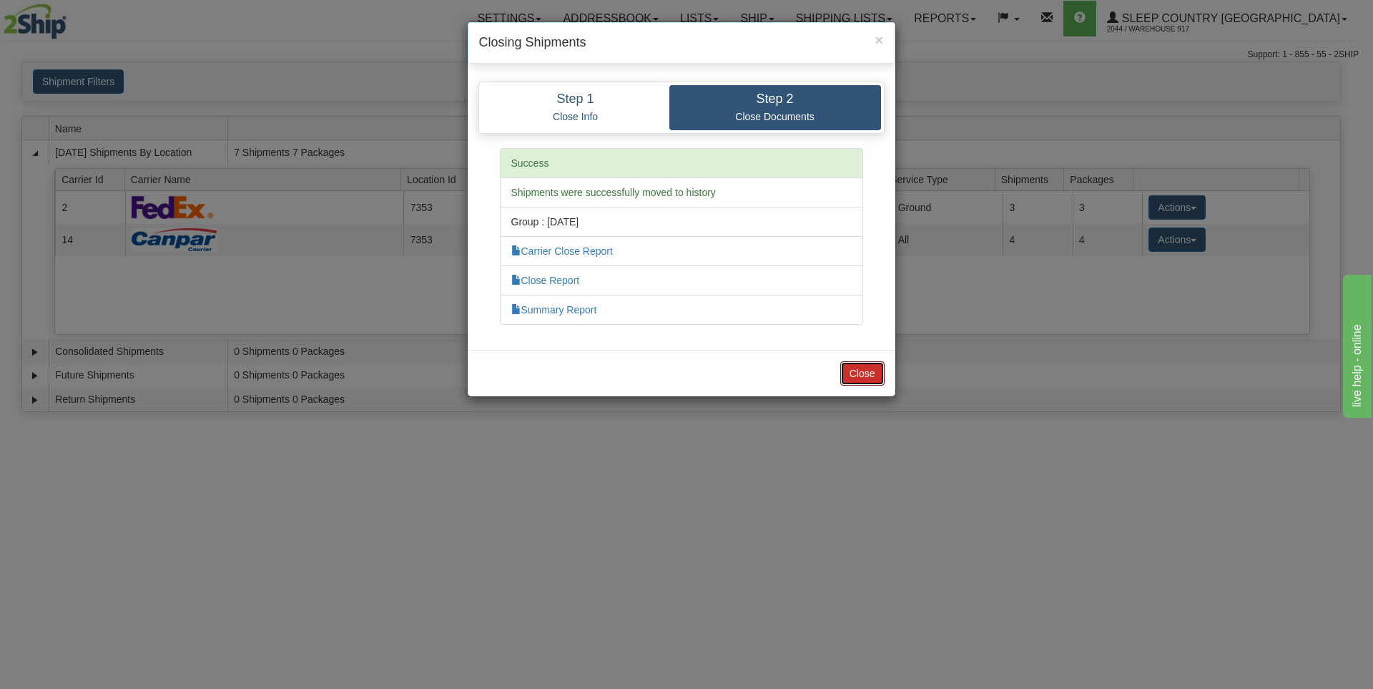
click at [858, 375] on button "Close" at bounding box center [862, 373] width 44 height 24
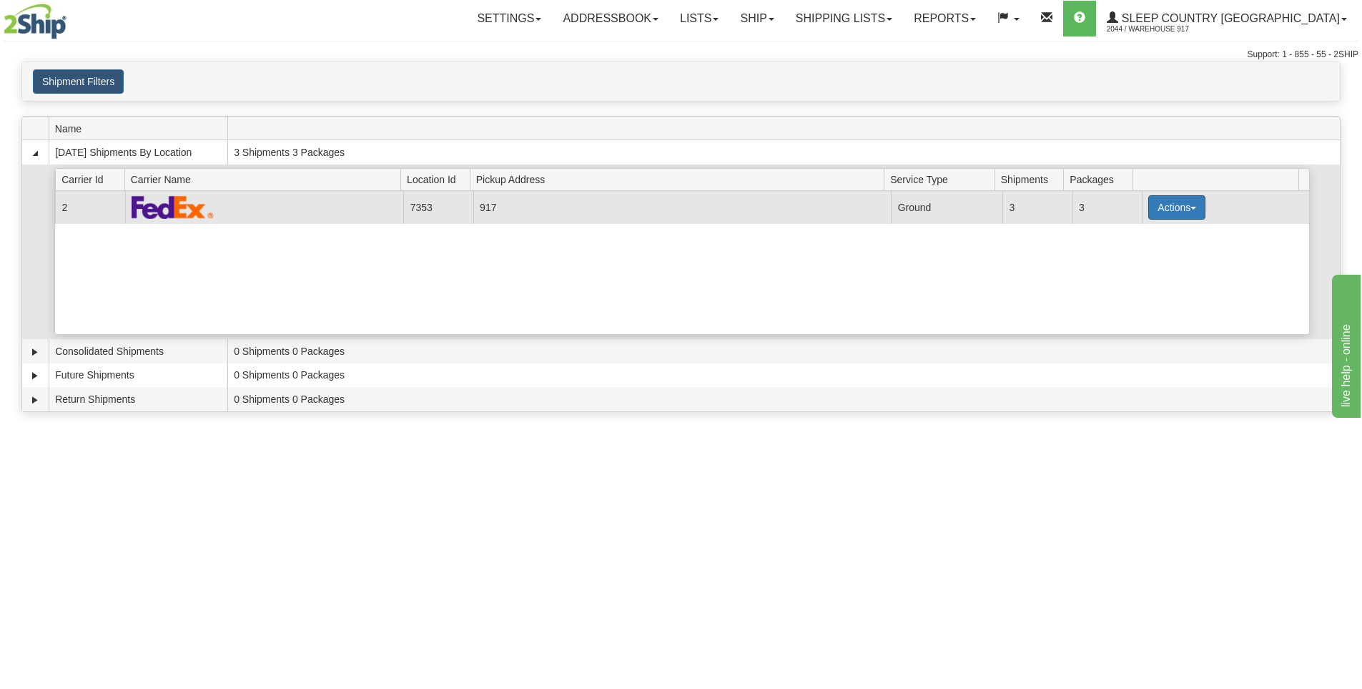
click at [1161, 210] on button "Actions" at bounding box center [1177, 207] width 57 height 24
click at [1131, 258] on link "Close" at bounding box center [1148, 253] width 114 height 19
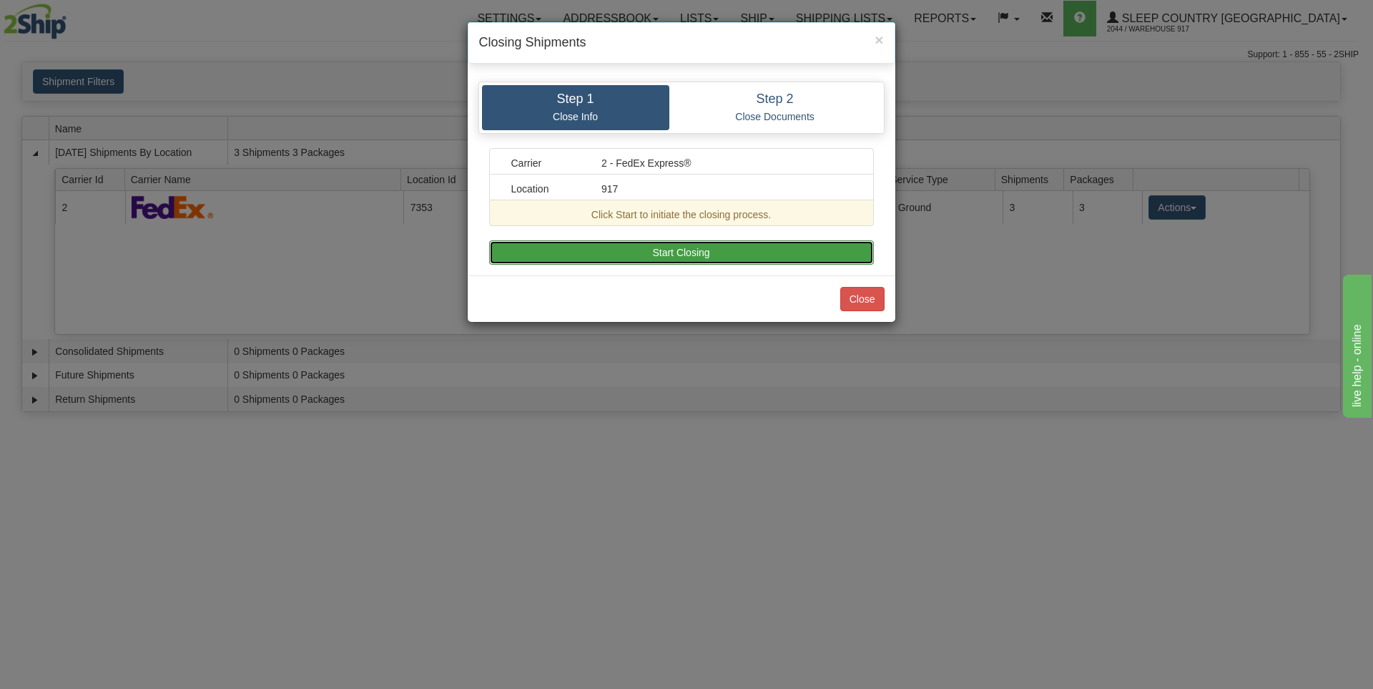
click at [723, 254] on button "Start Closing" at bounding box center [681, 252] width 385 height 24
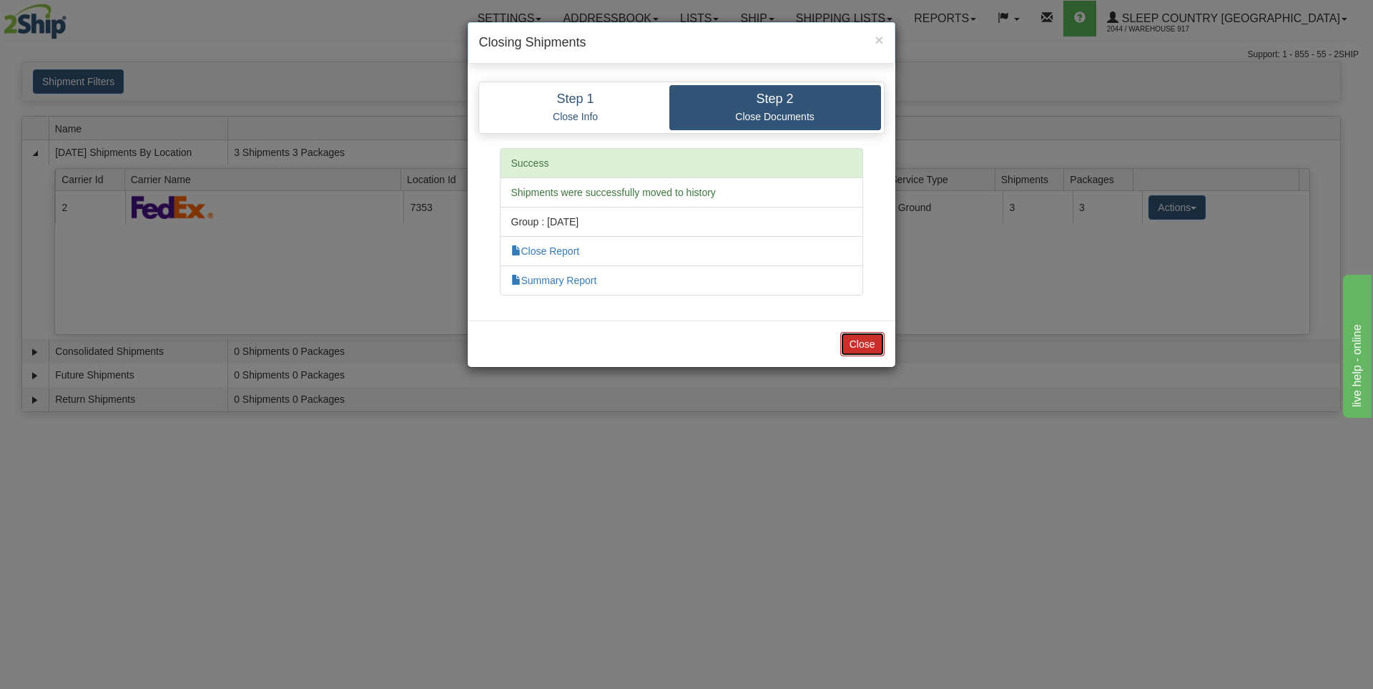
click at [875, 350] on button "Close" at bounding box center [862, 344] width 44 height 24
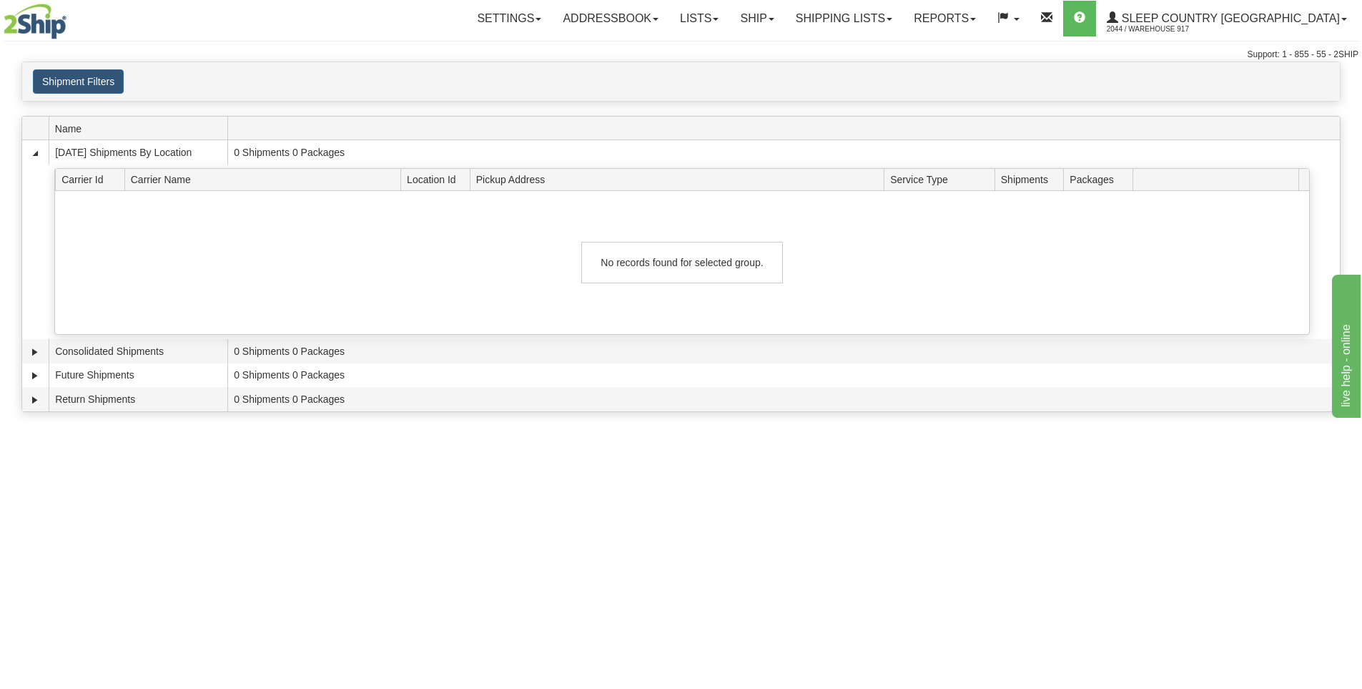
click at [34, 23] on img at bounding box center [35, 22] width 63 height 36
